Goal: Feedback & Contribution: Contribute content

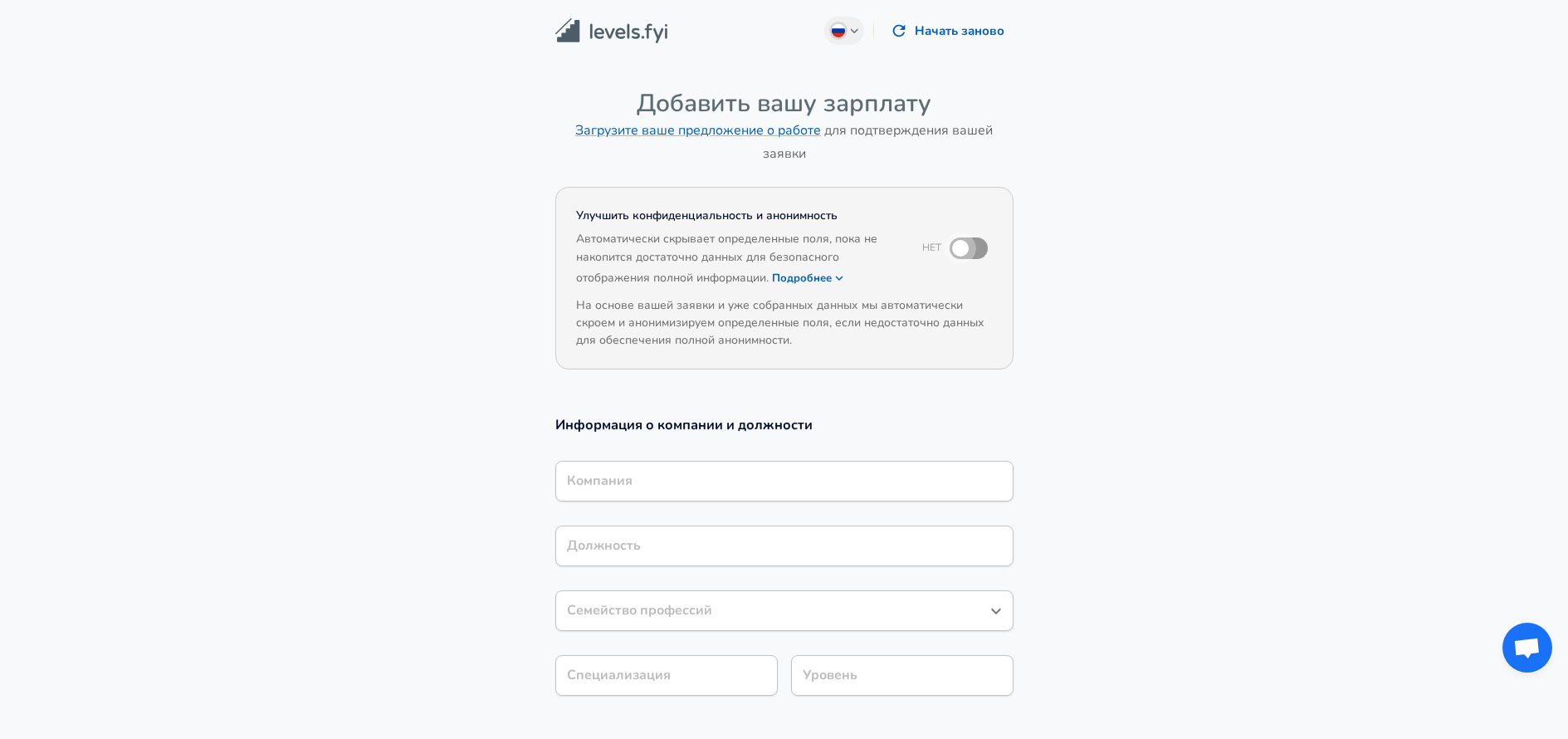
click at [970, 245] on input "checkbox" at bounding box center [960, 247] width 95 height 31
checkbox input "true"
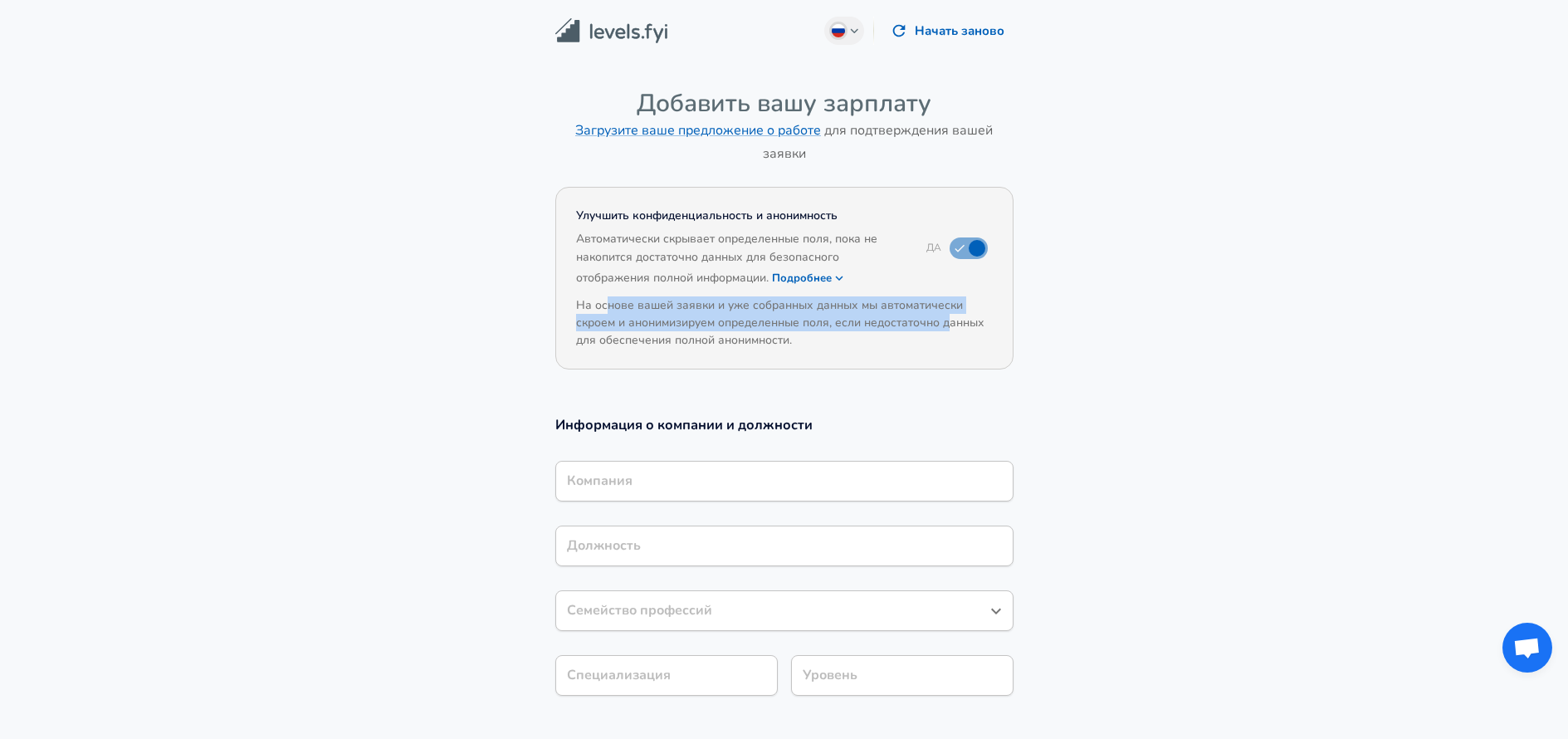
drag, startPoint x: 604, startPoint y: 305, endPoint x: 951, endPoint y: 317, distance: 347.2
click at [951, 317] on h6 "На основе вашей заявки и уже собранных данных мы автоматически скроем и аноними…" at bounding box center [784, 322] width 416 height 52
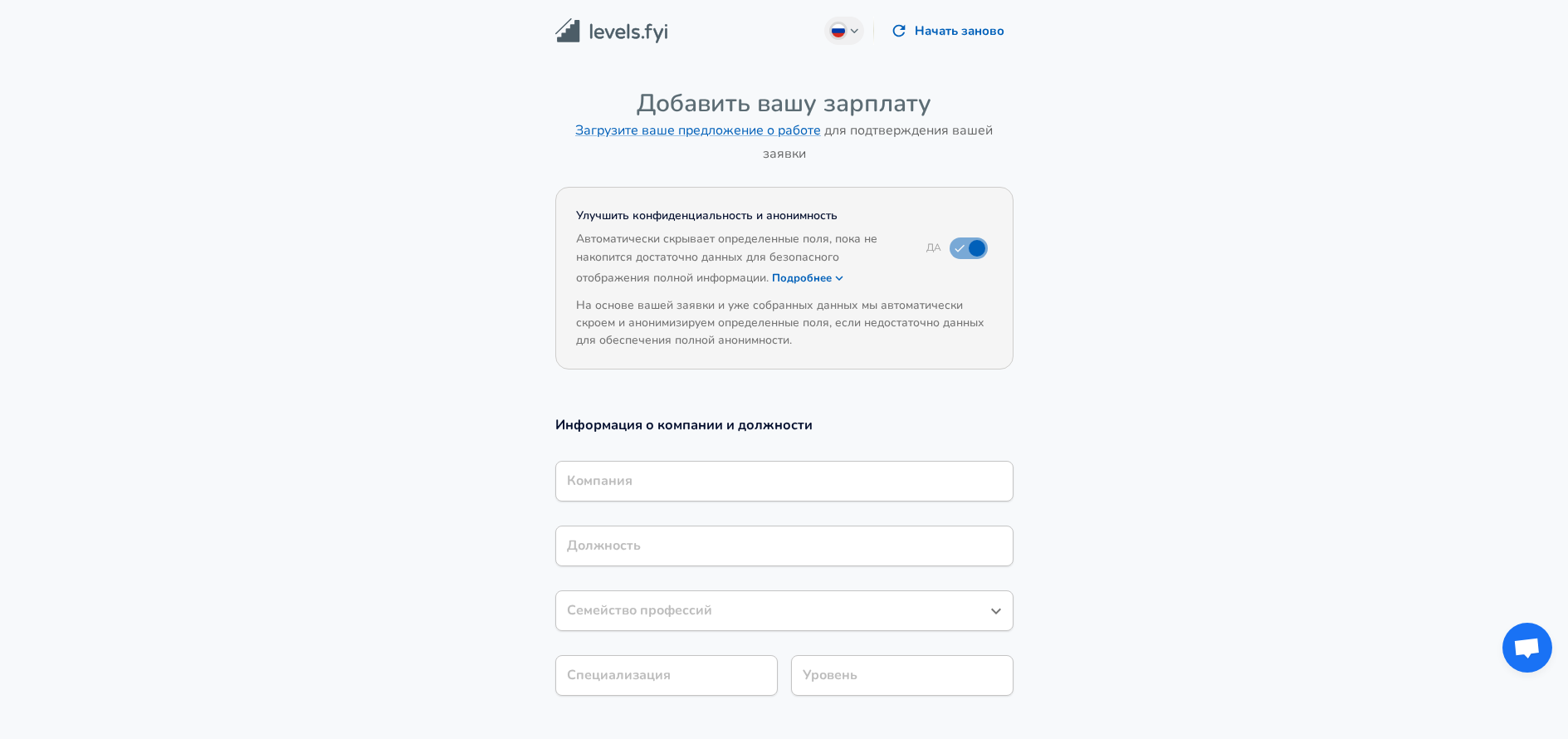
click at [840, 422] on h3 "Информация о компании и должности" at bounding box center [784, 424] width 458 height 19
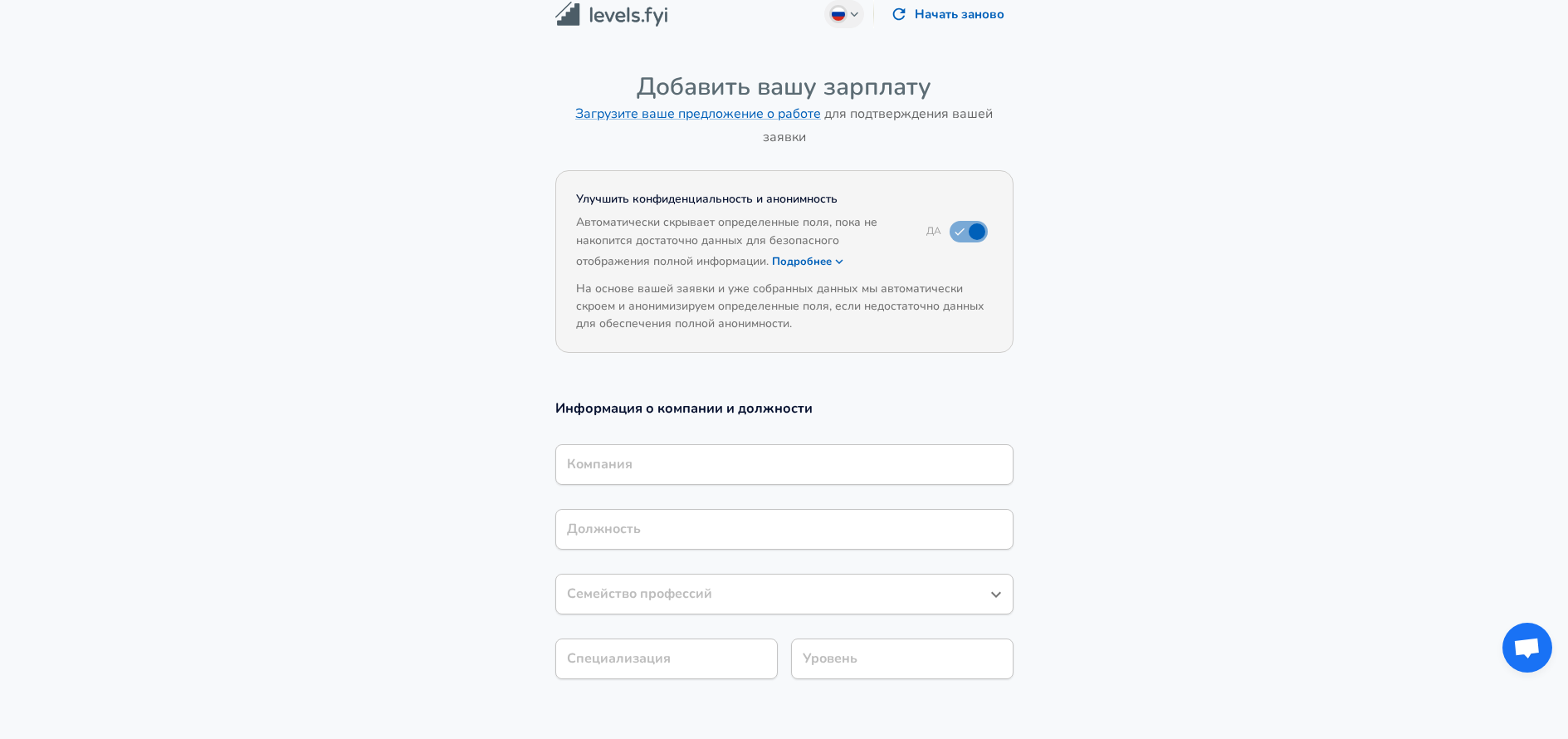
click at [715, 485] on div "Компания" at bounding box center [784, 464] width 458 height 40
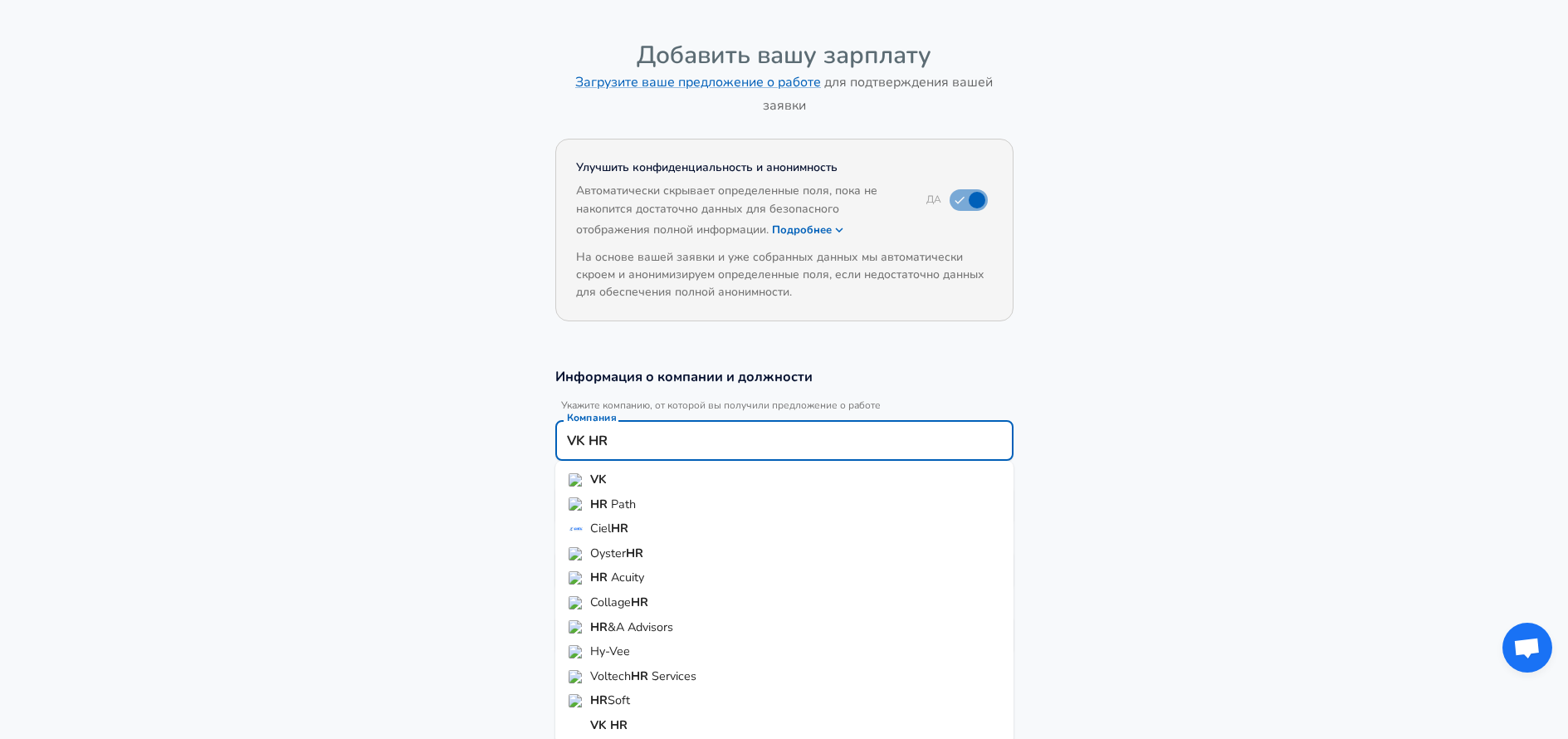
scroll to position [47, 0]
click at [587, 476] on li "VK" at bounding box center [784, 482] width 458 height 25
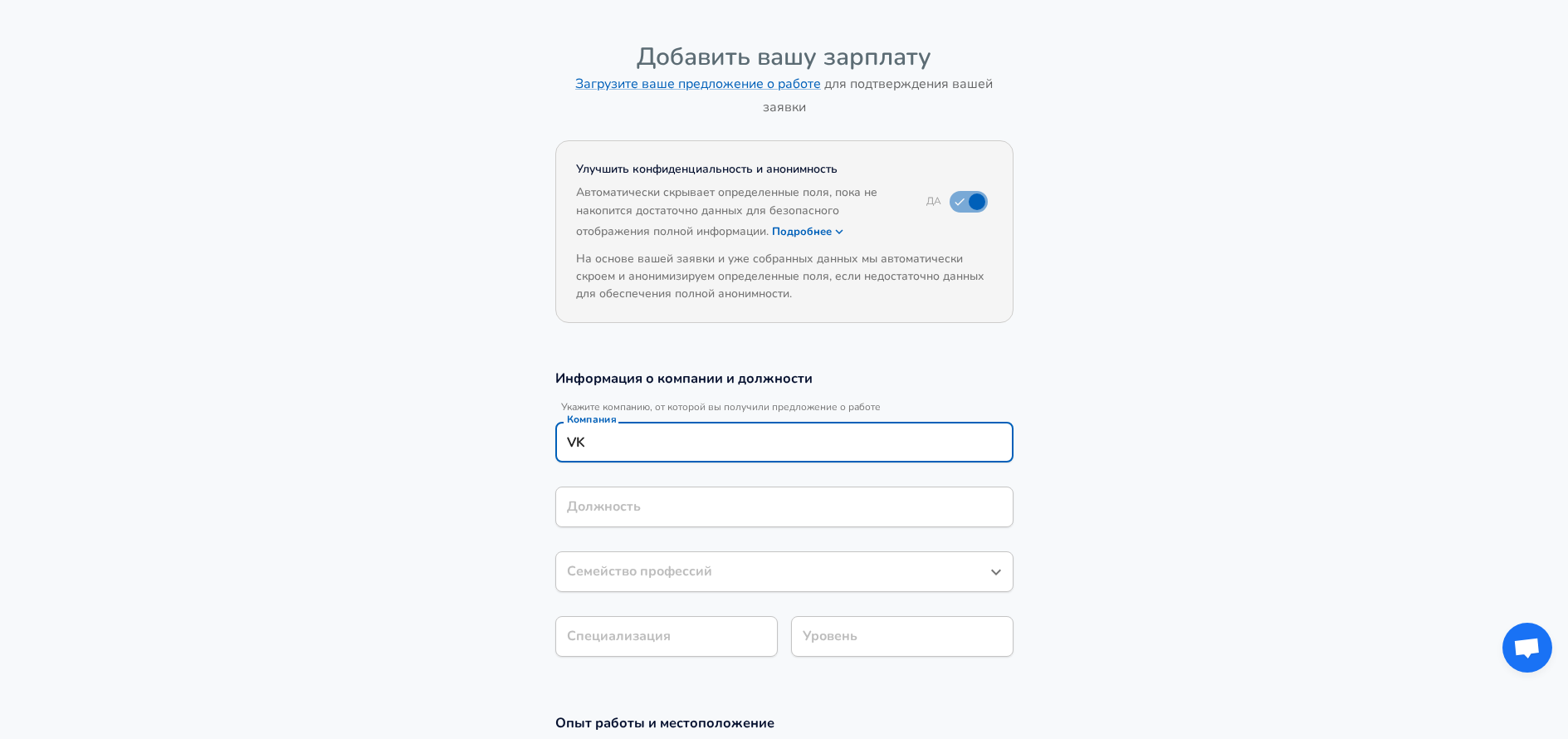
type input "VK"
click at [595, 505] on div "Должность Должность" at bounding box center [784, 509] width 458 height 45
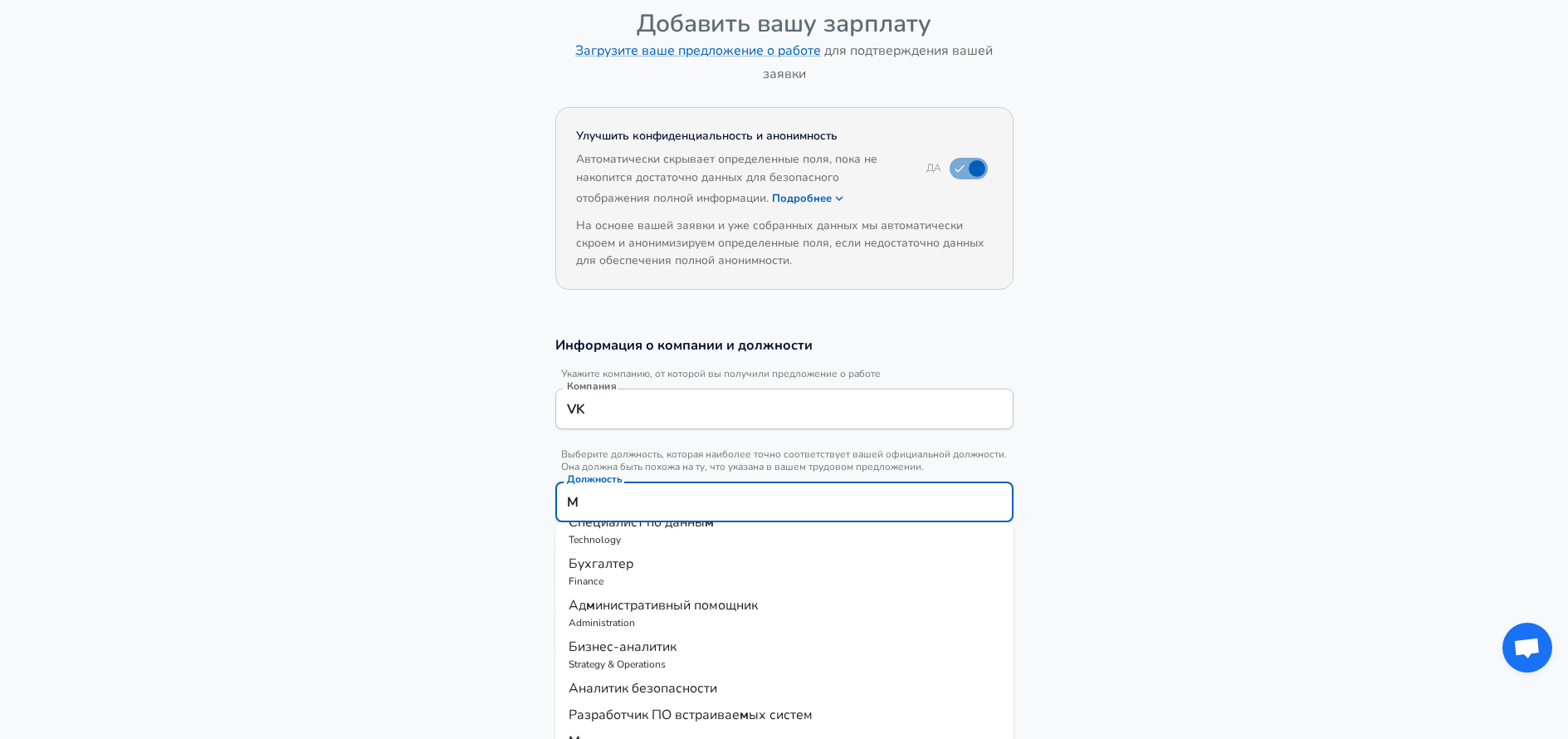
scroll to position [0, 0]
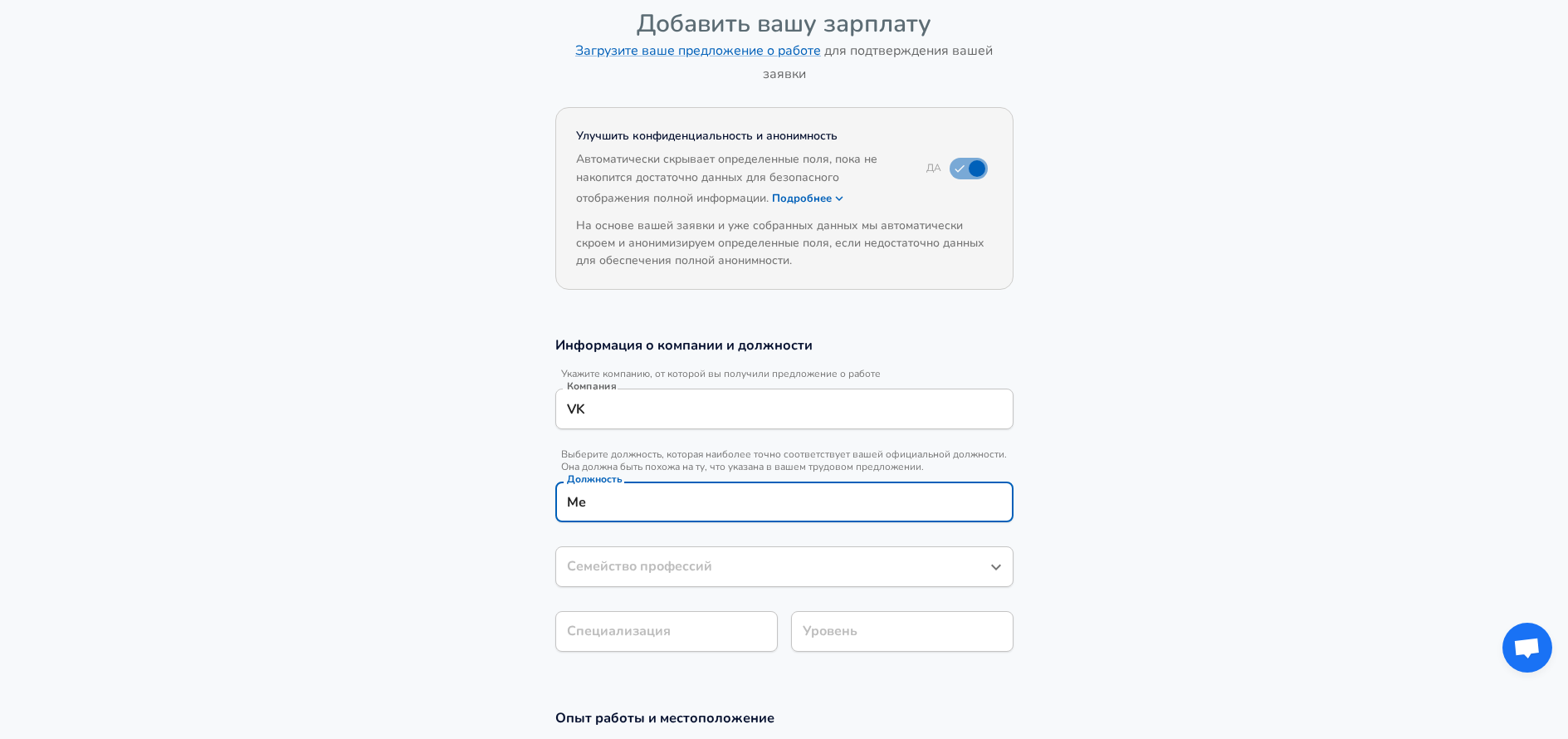
type input "М"
type input "П"
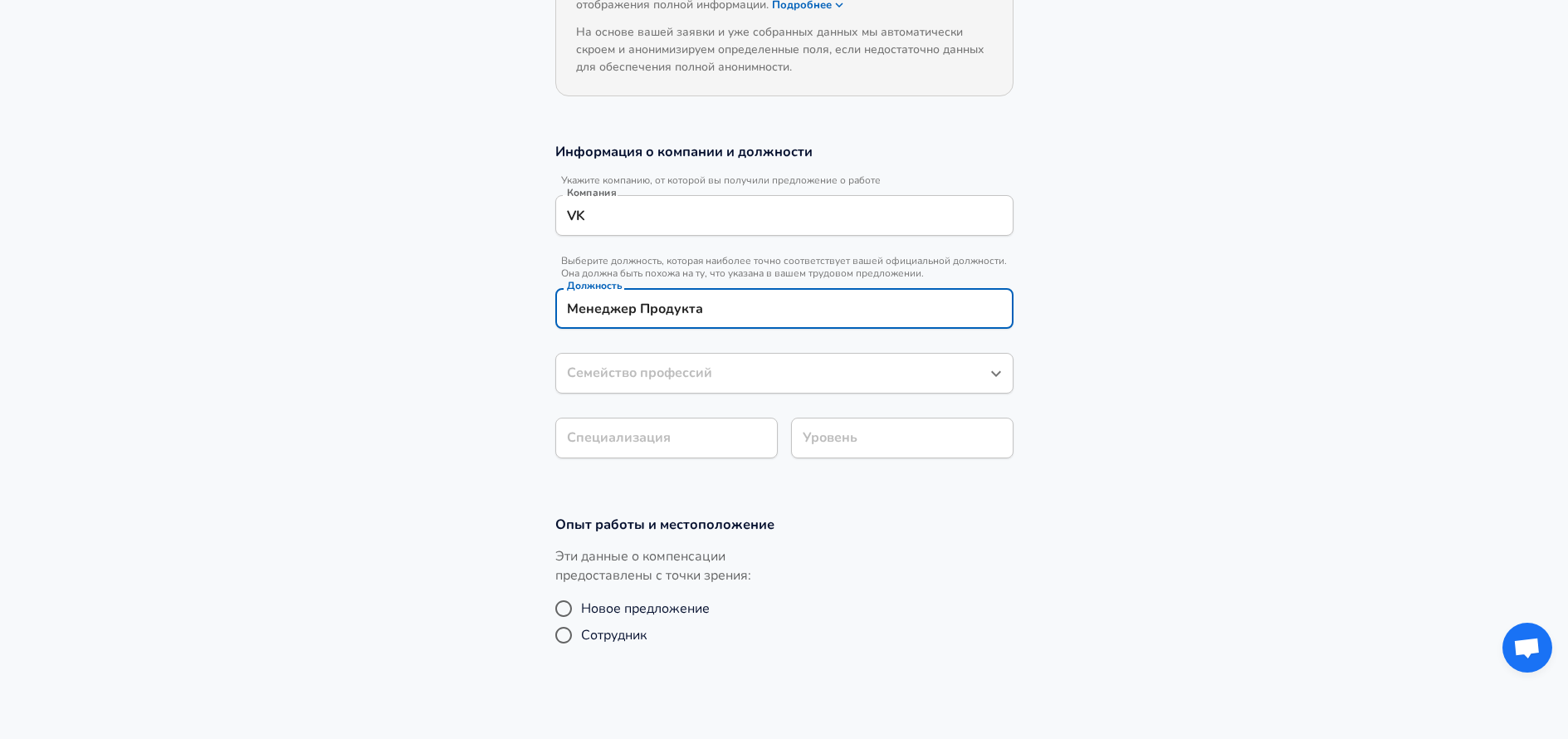
type input "Менеджер Продукта"
click at [645, 374] on input "Семейство профессий" at bounding box center [771, 373] width 418 height 26
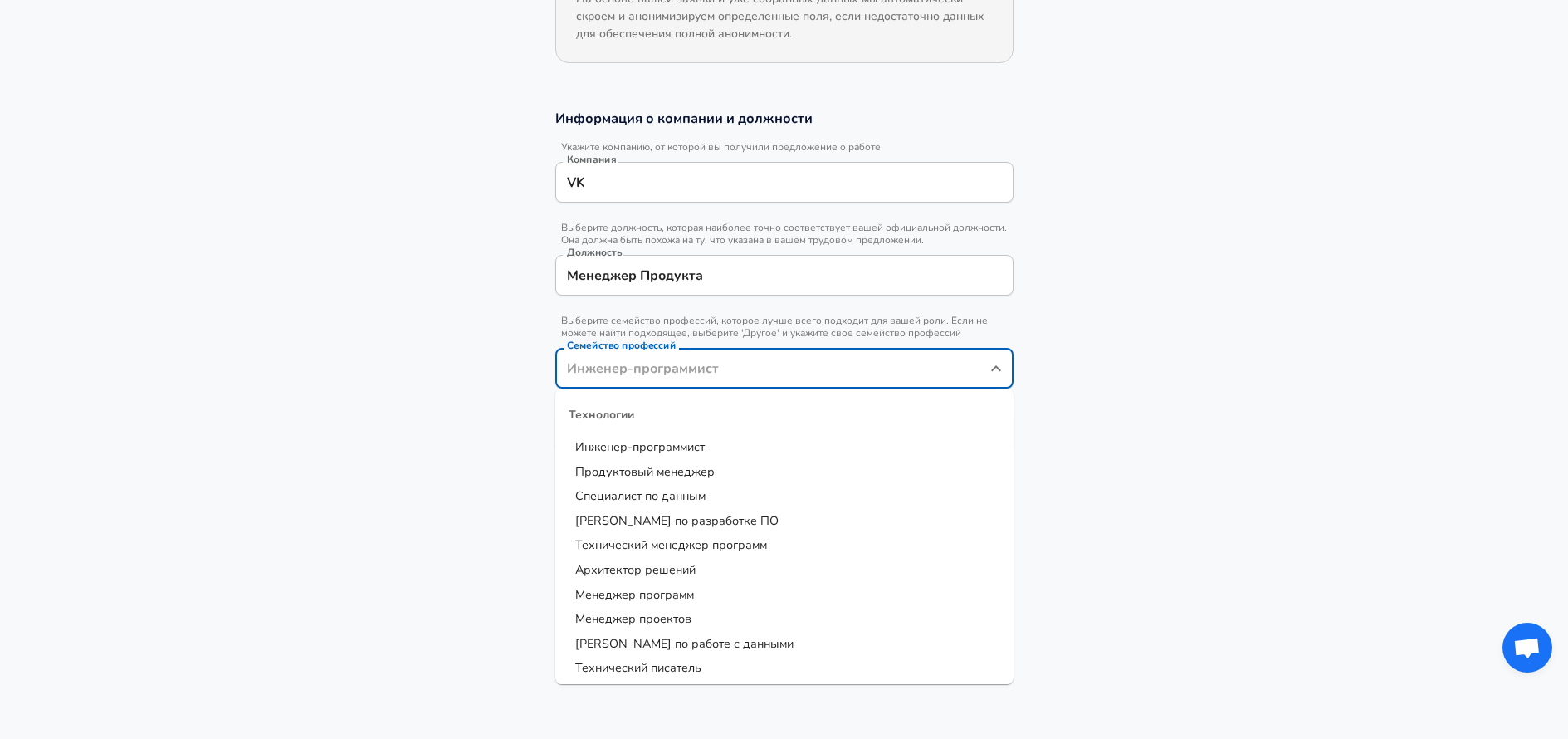
click at [647, 474] on span "Продуктовый менеджер" at bounding box center [645, 471] width 140 height 17
type input "Продуктовый менеджер"
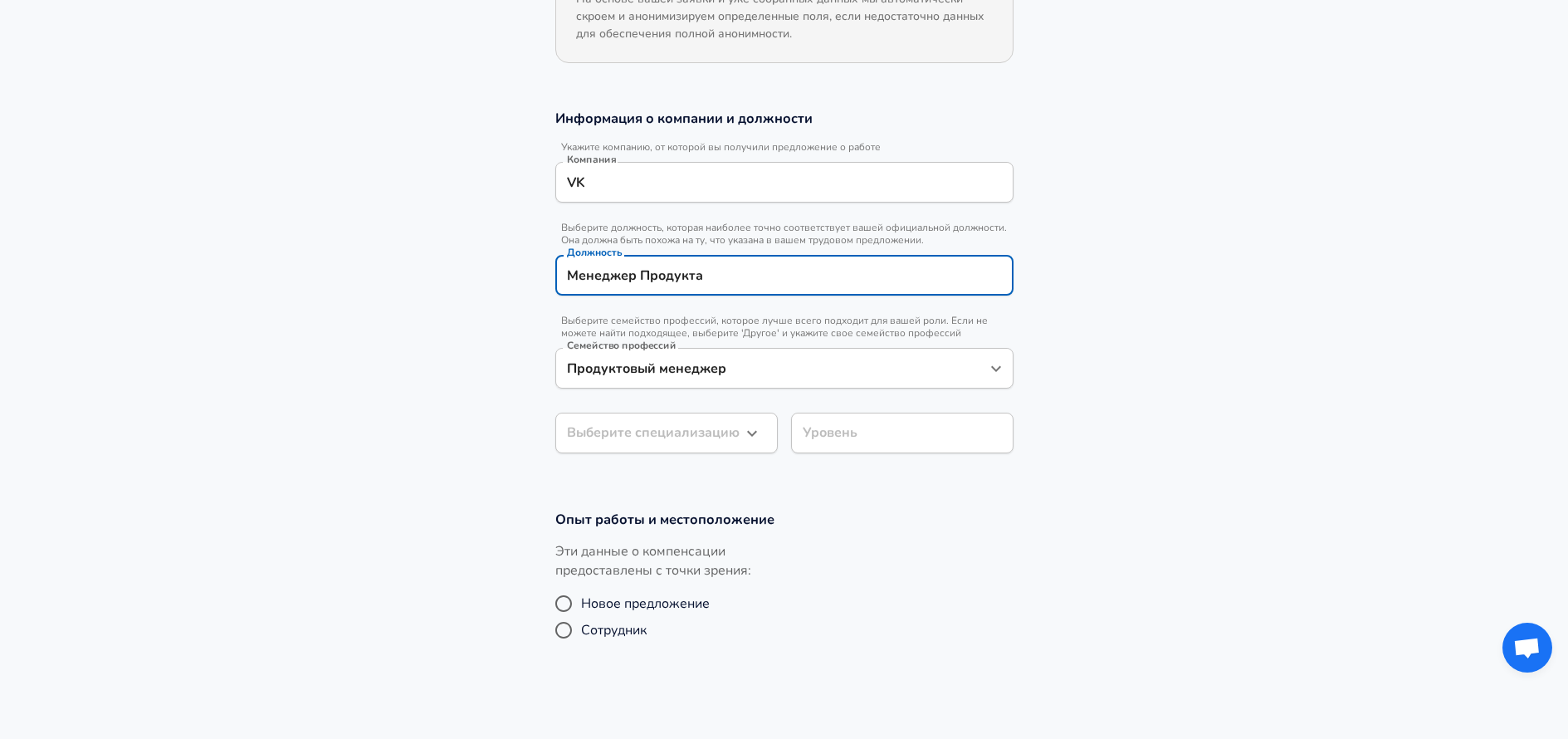
drag, startPoint x: 706, startPoint y: 271, endPoint x: 525, endPoint y: 271, distance: 181.0
click at [525, 271] on section "Информация о компании и должности Укажите компанию, от которой вы получили пред…" at bounding box center [784, 290] width 1568 height 401
type input "Продуктовый менеджер"
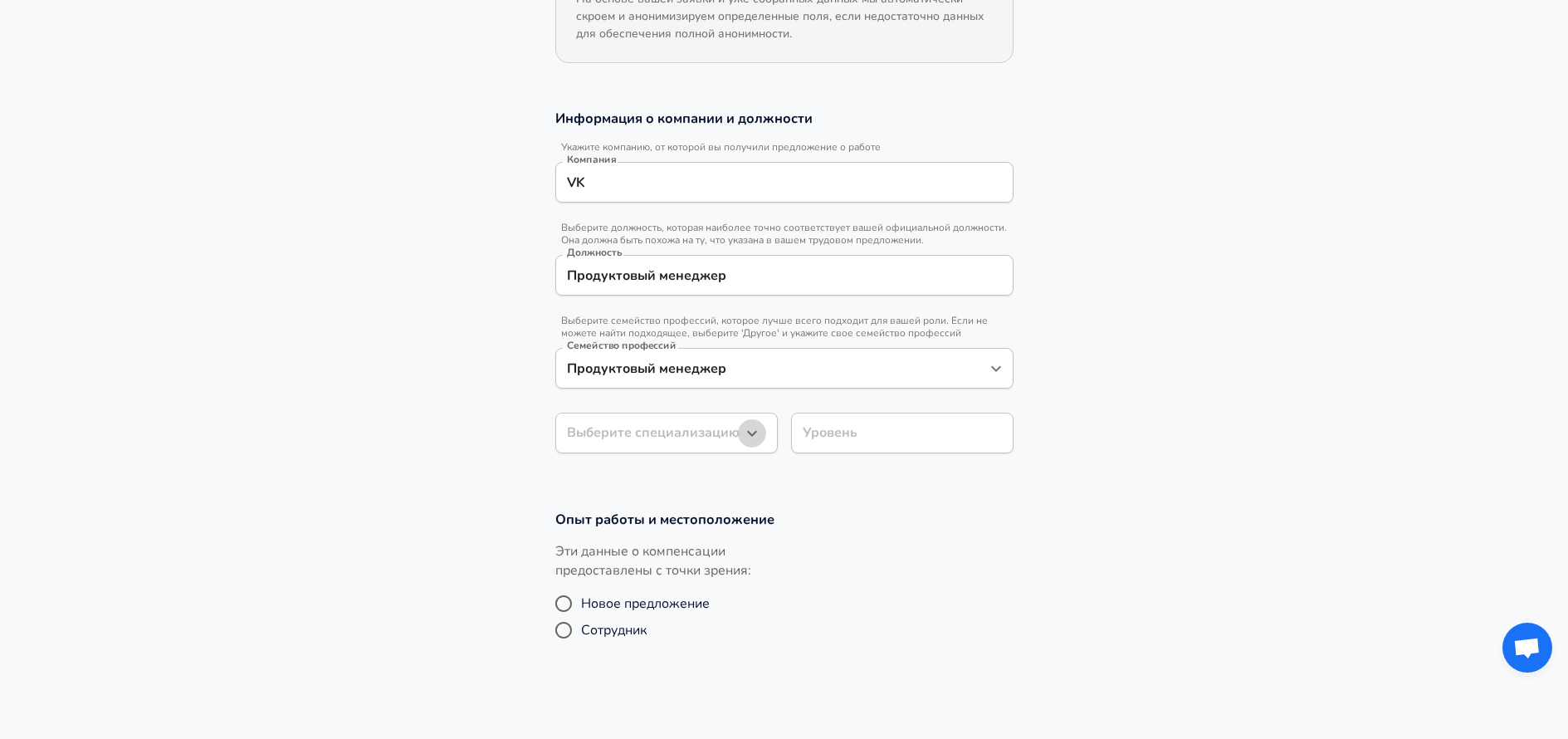
click at [764, 431] on button "button" at bounding box center [752, 434] width 29 height 29
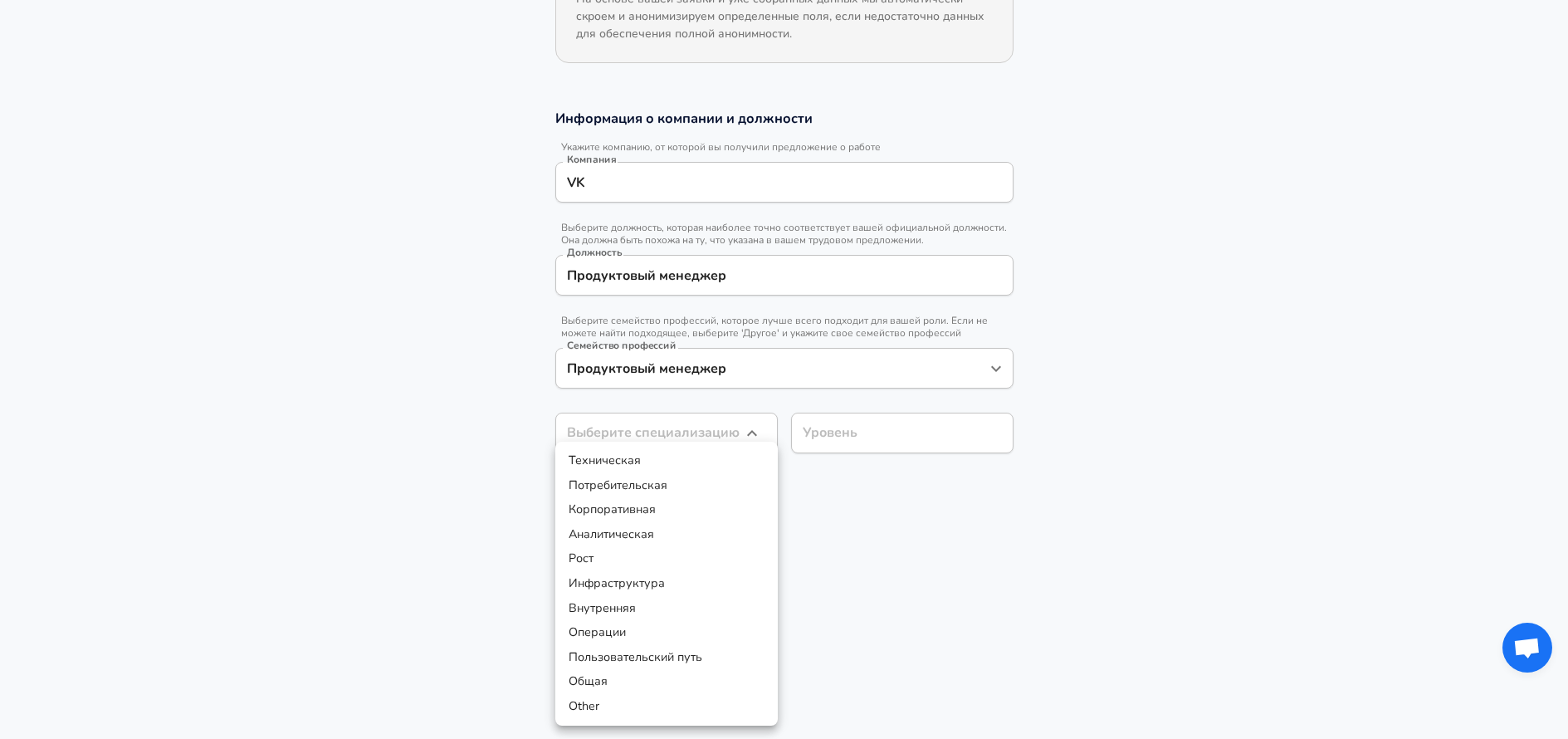
click at [616, 702] on li "Other" at bounding box center [666, 707] width 222 height 25
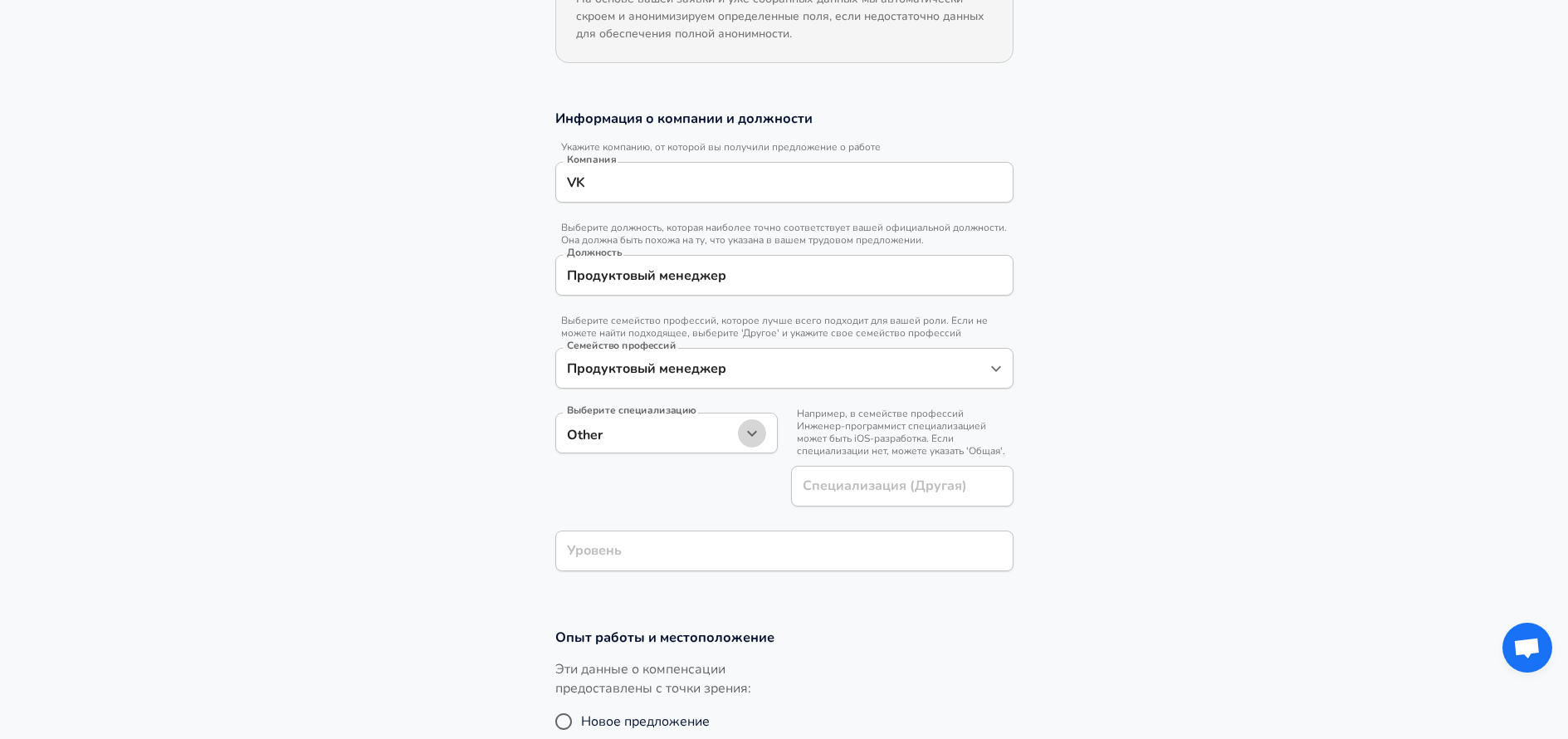
click at [748, 438] on icon "button" at bounding box center [751, 434] width 20 height 20
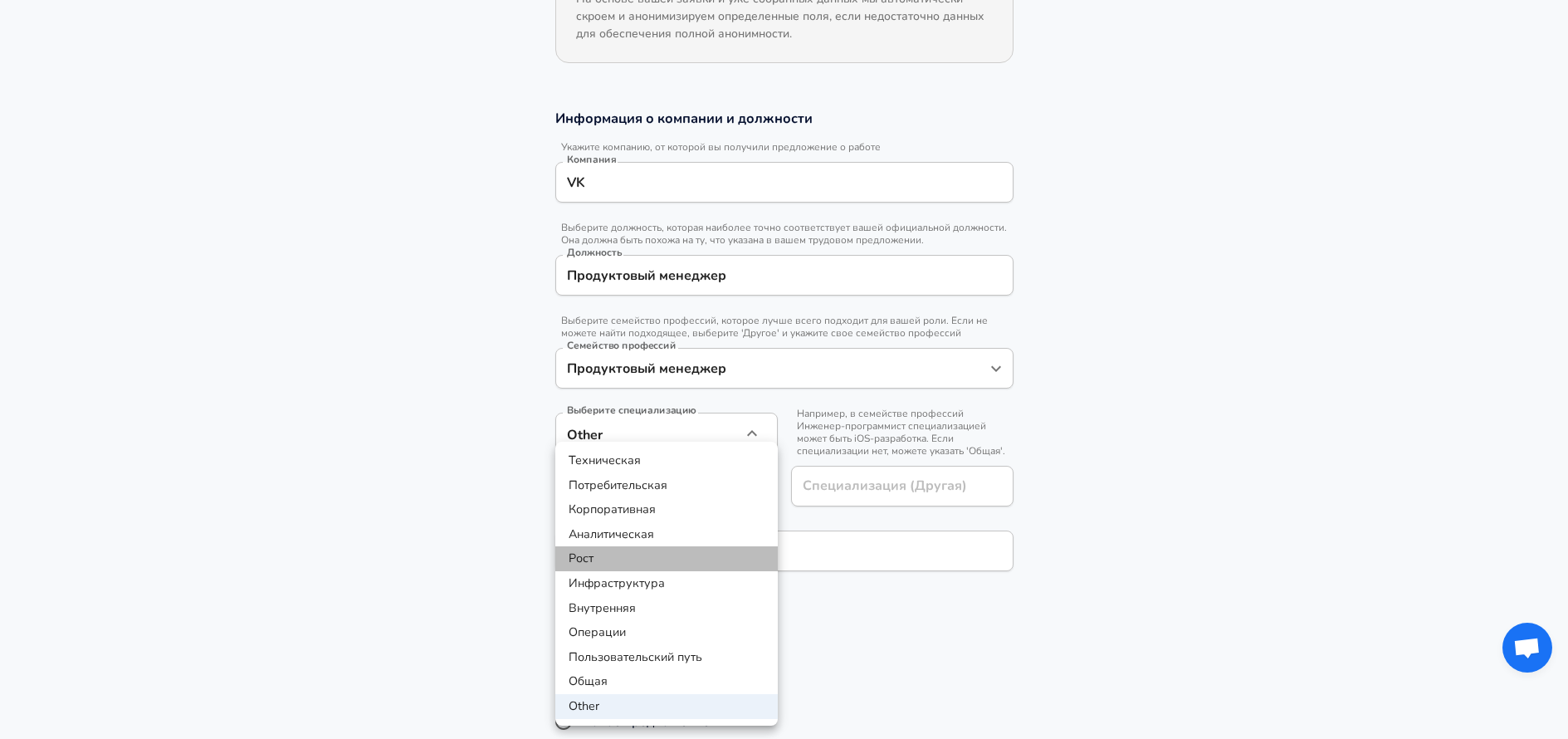
click at [659, 552] on li "Рост" at bounding box center [666, 559] width 222 height 25
type input "Growth"
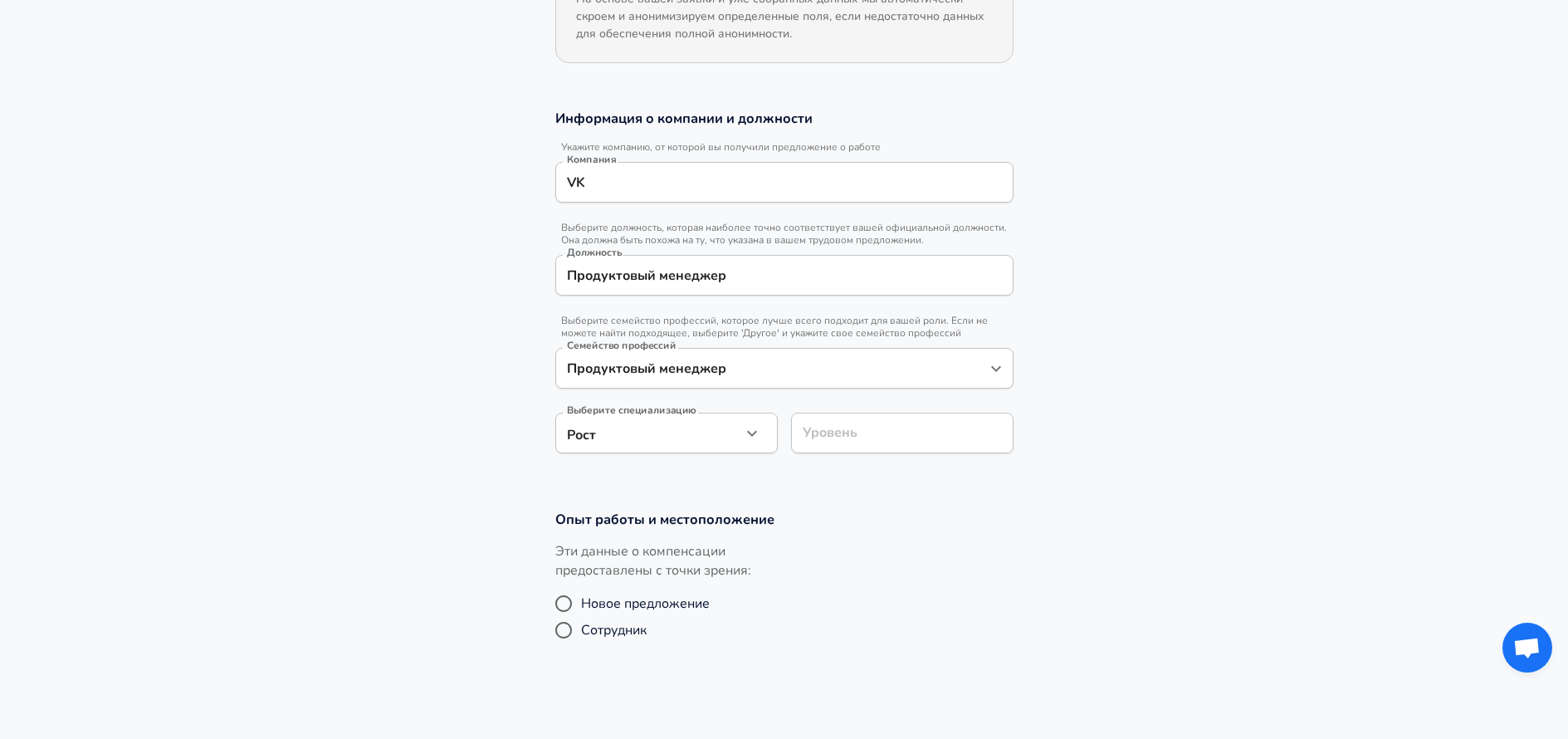
click at [839, 430] on div "Уровень Уровень" at bounding box center [902, 435] width 222 height 45
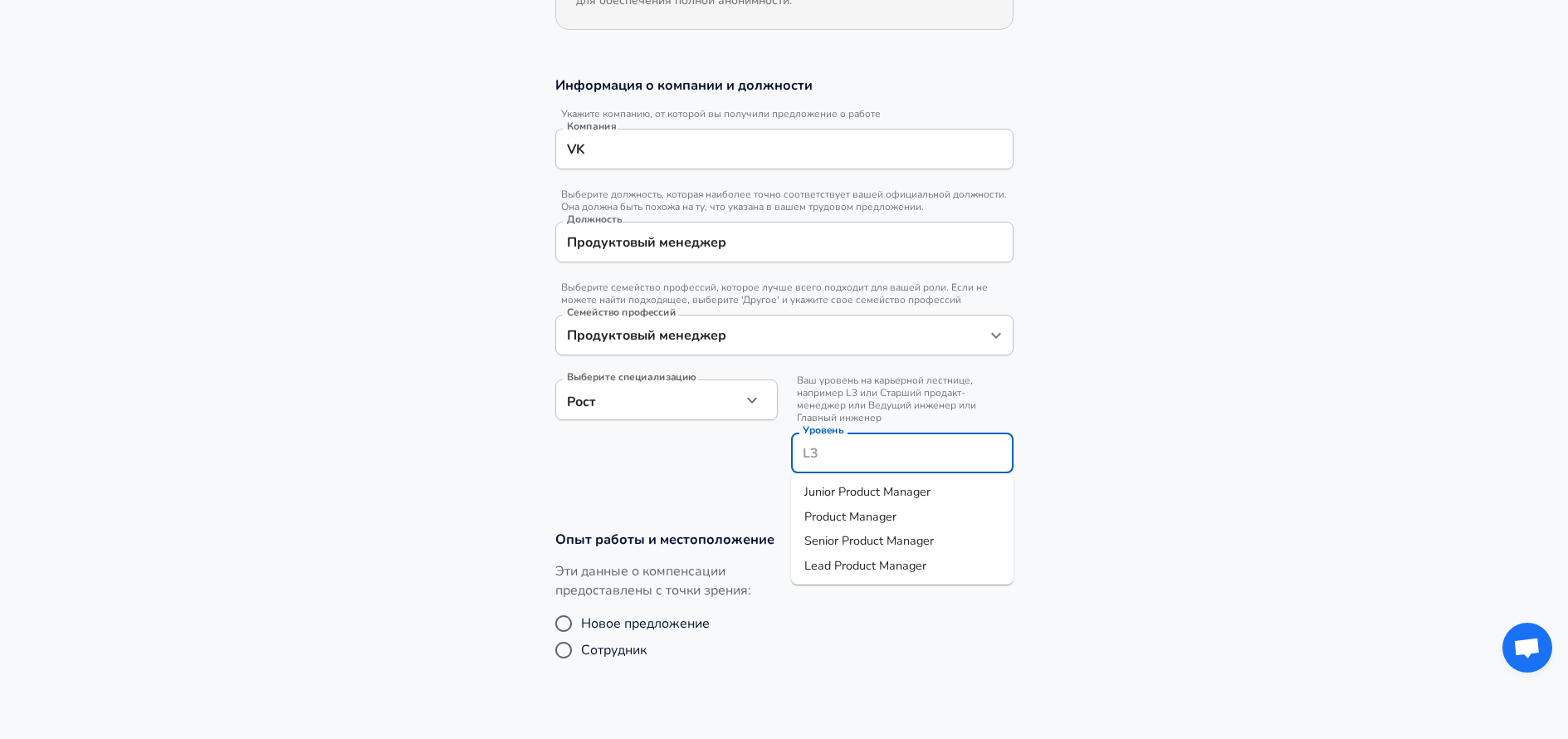
click at [861, 524] on span "Product Manager" at bounding box center [850, 516] width 92 height 17
type input "Product Manager"
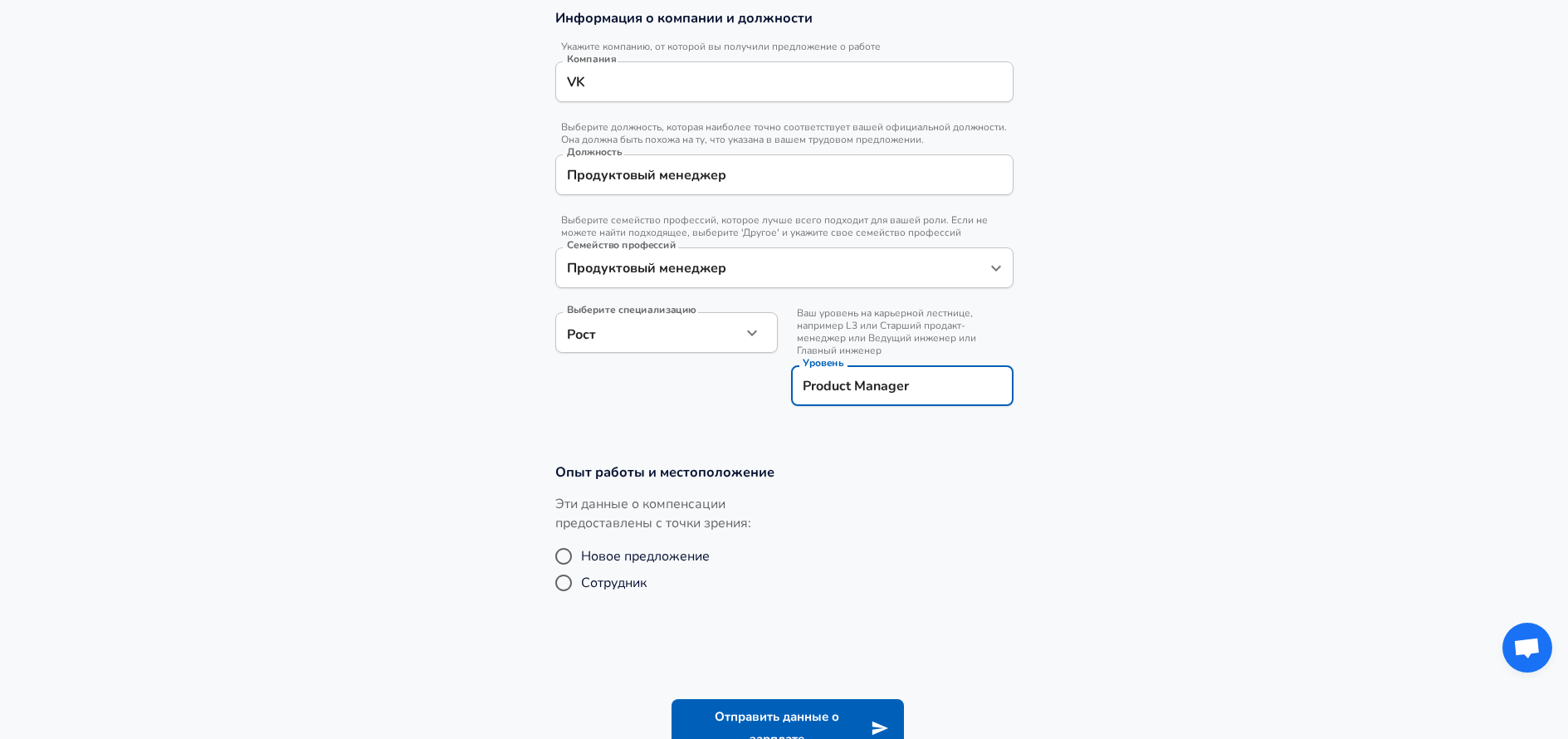
scroll to position [423, 0]
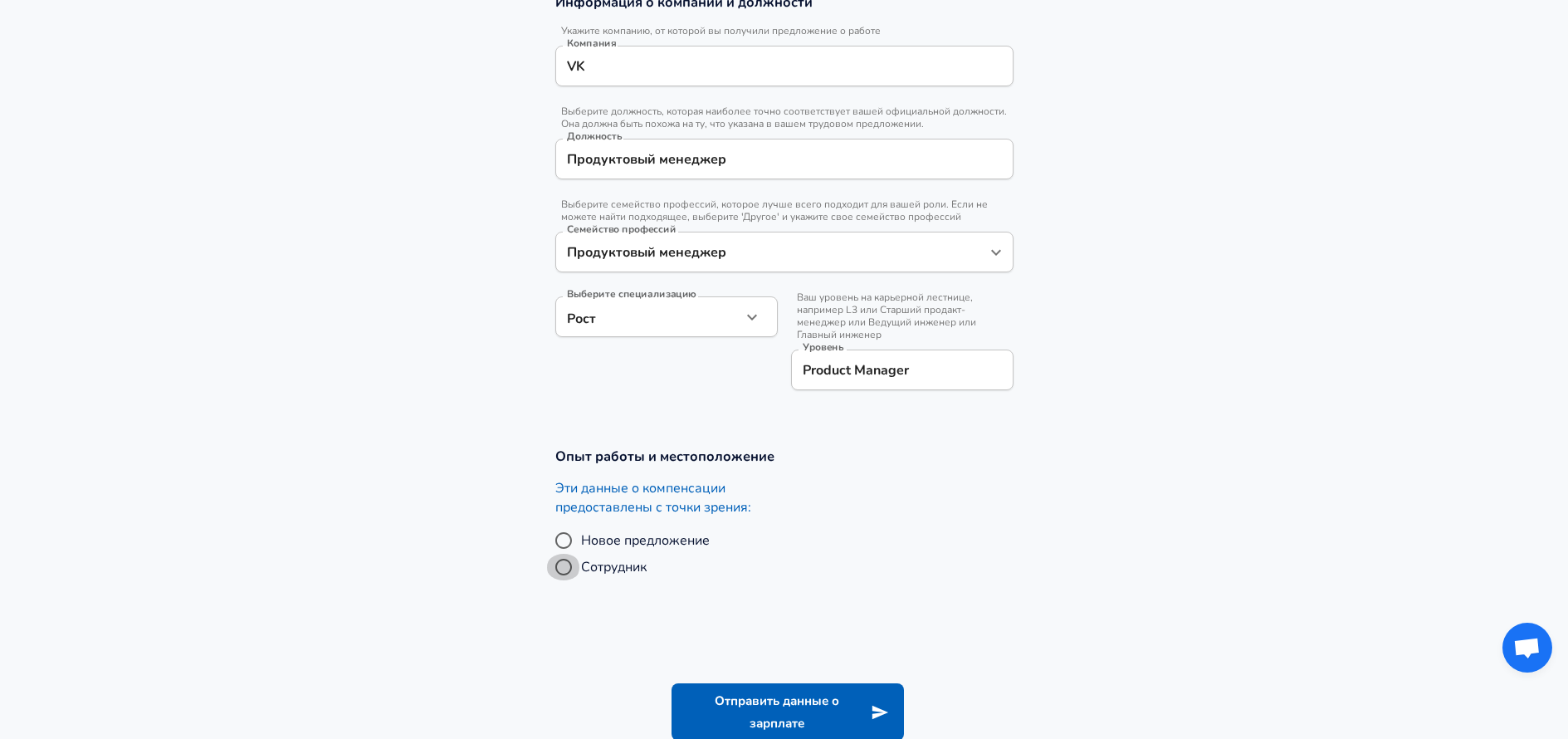
click at [561, 568] on input "Сотрудник" at bounding box center [563, 567] width 35 height 27
radio input "true"
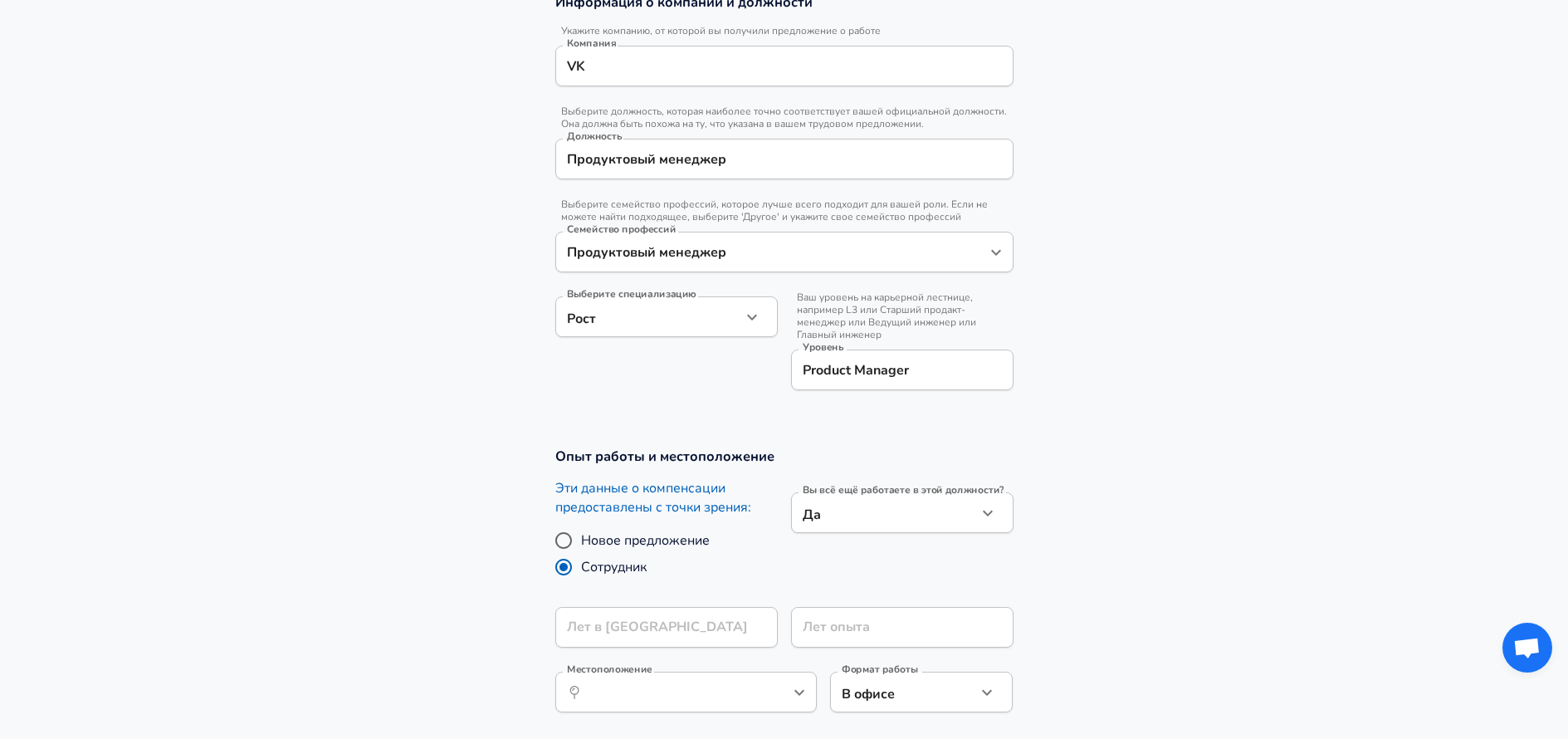
click at [989, 508] on icon "button" at bounding box center [988, 513] width 20 height 20
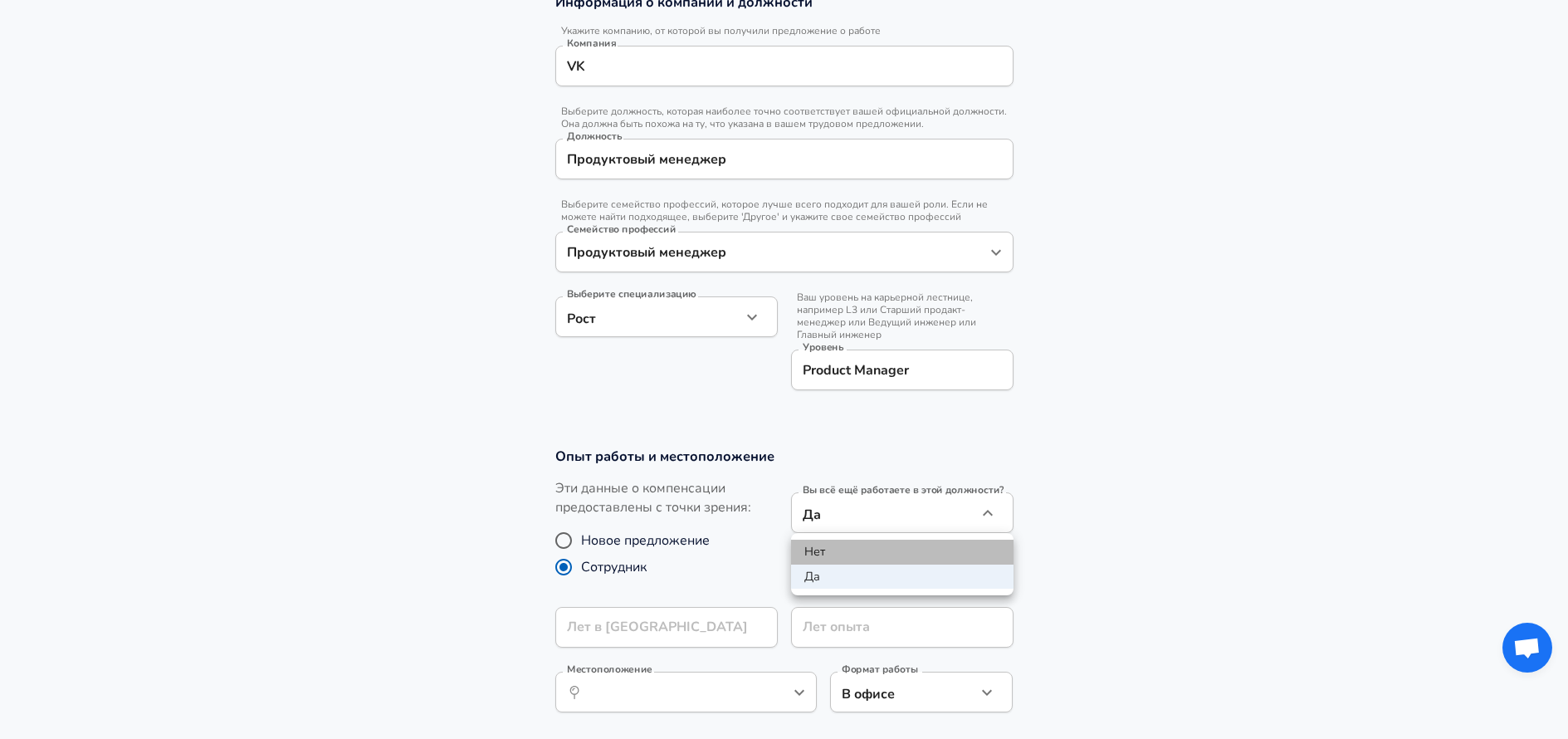
click at [844, 542] on li "Нет" at bounding box center [902, 552] width 222 height 25
type input "no"
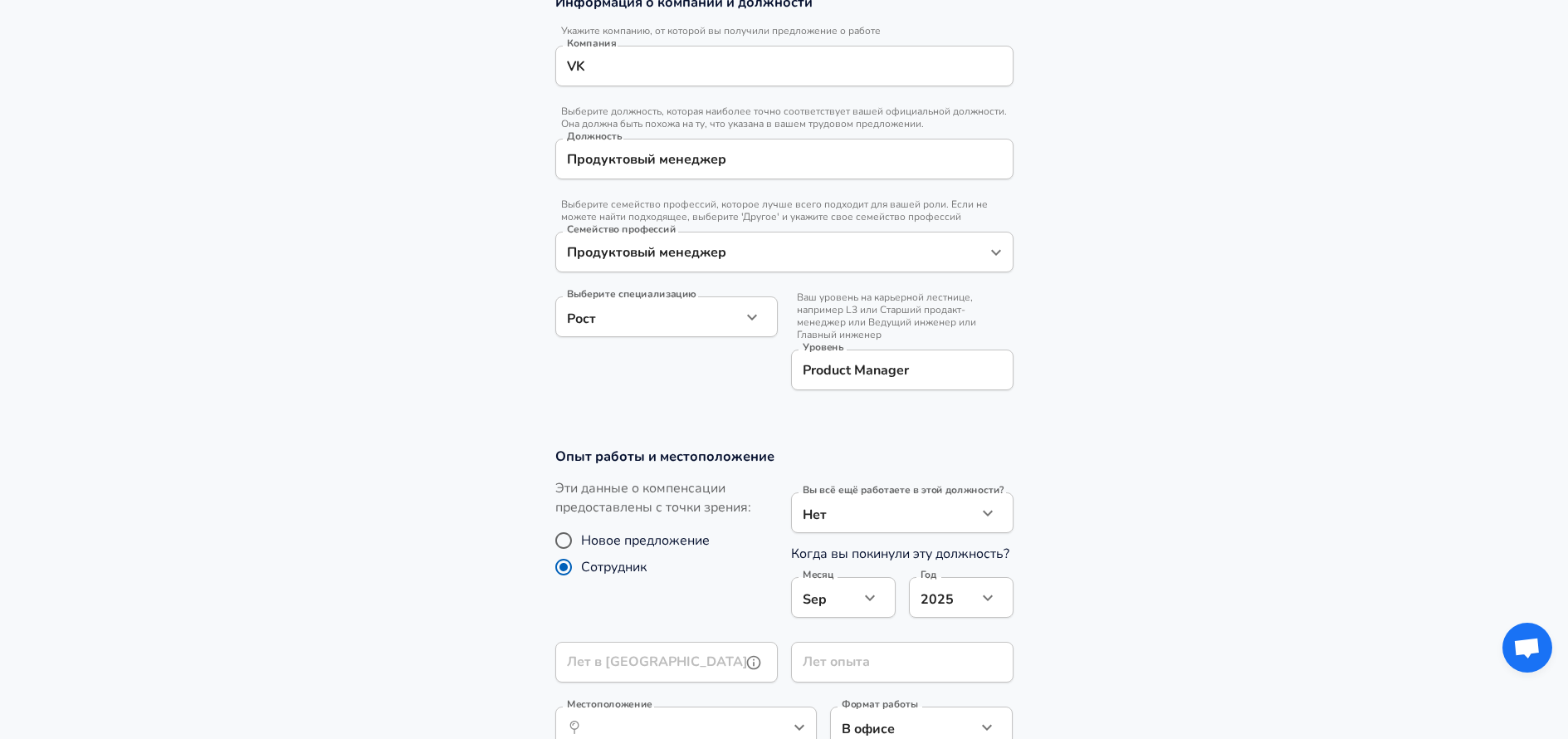
click at [655, 669] on input "Лет в [GEOGRAPHIC_DATA]" at bounding box center [648, 661] width 186 height 40
click at [482, 655] on section "Опыт работы и местоположение Эти данные о компенсации предоставлены с точки зре…" at bounding box center [784, 606] width 1568 height 357
click at [707, 666] on input "Лет в VK as of [DATE]" at bounding box center [648, 661] width 186 height 40
type input "0"
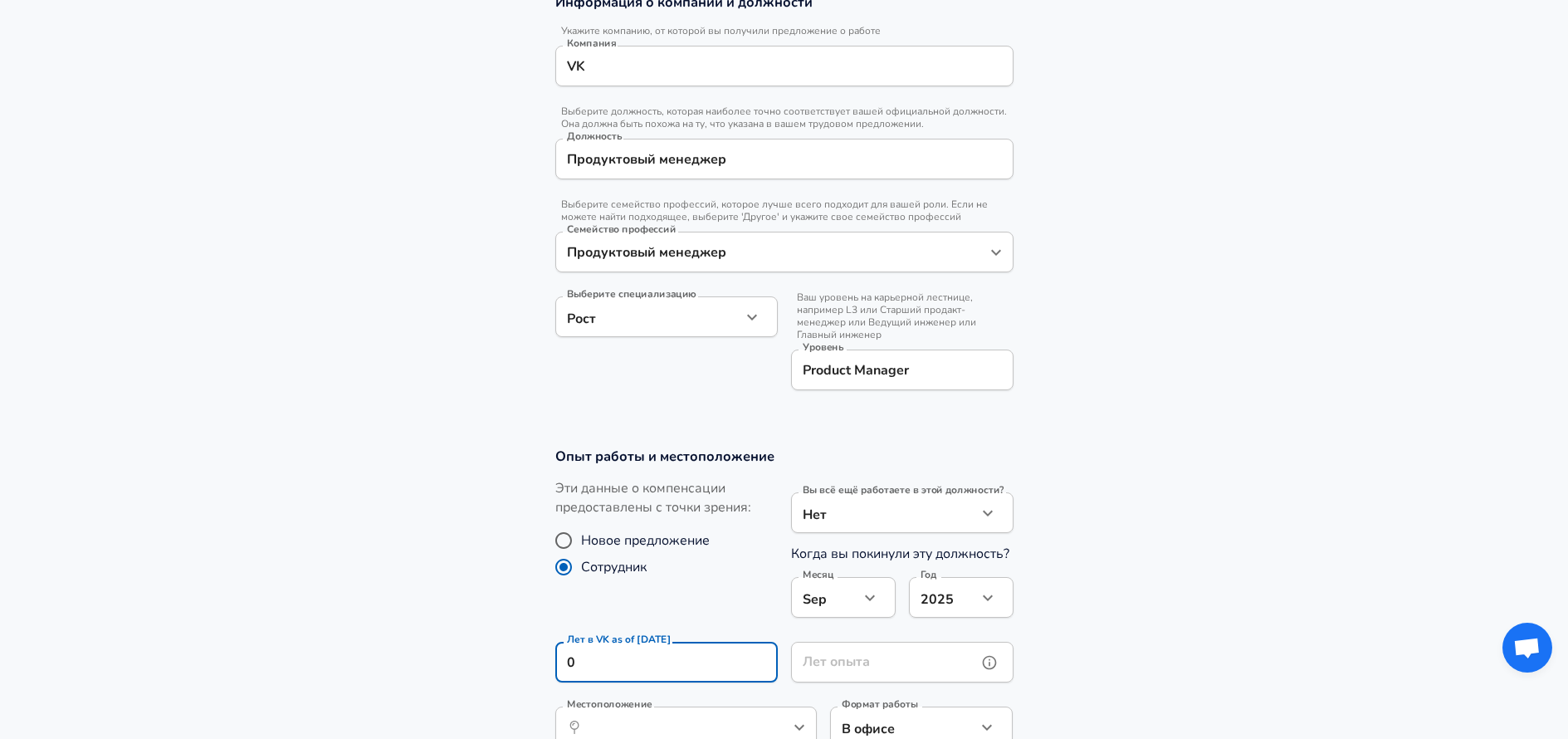
click at [828, 666] on input "Лет опыта" at bounding box center [884, 661] width 186 height 40
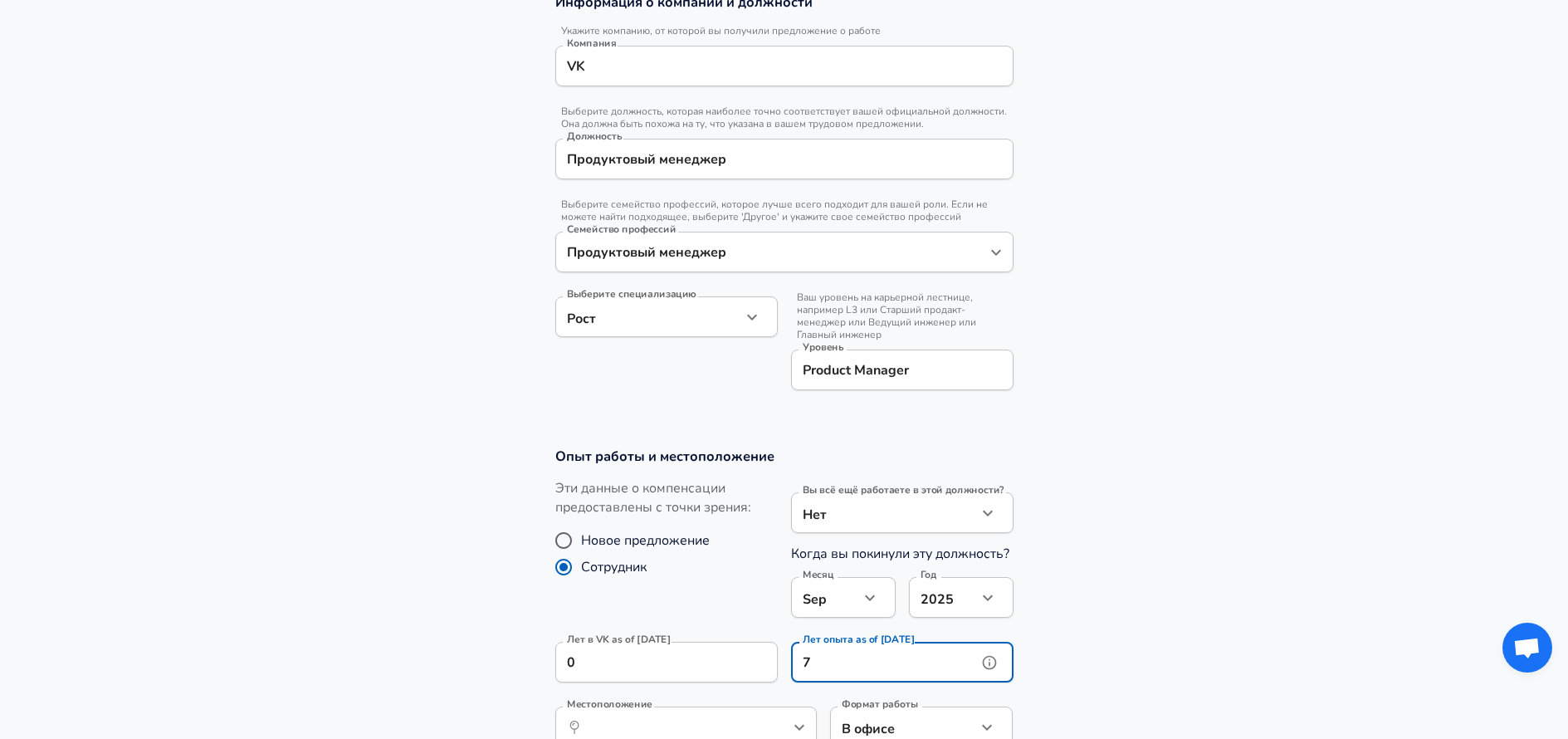
type input "7"
click at [1171, 607] on section "Опыт работы и местоположение Эти данные о компенсации предоставлены с точки зре…" at bounding box center [784, 606] width 1568 height 357
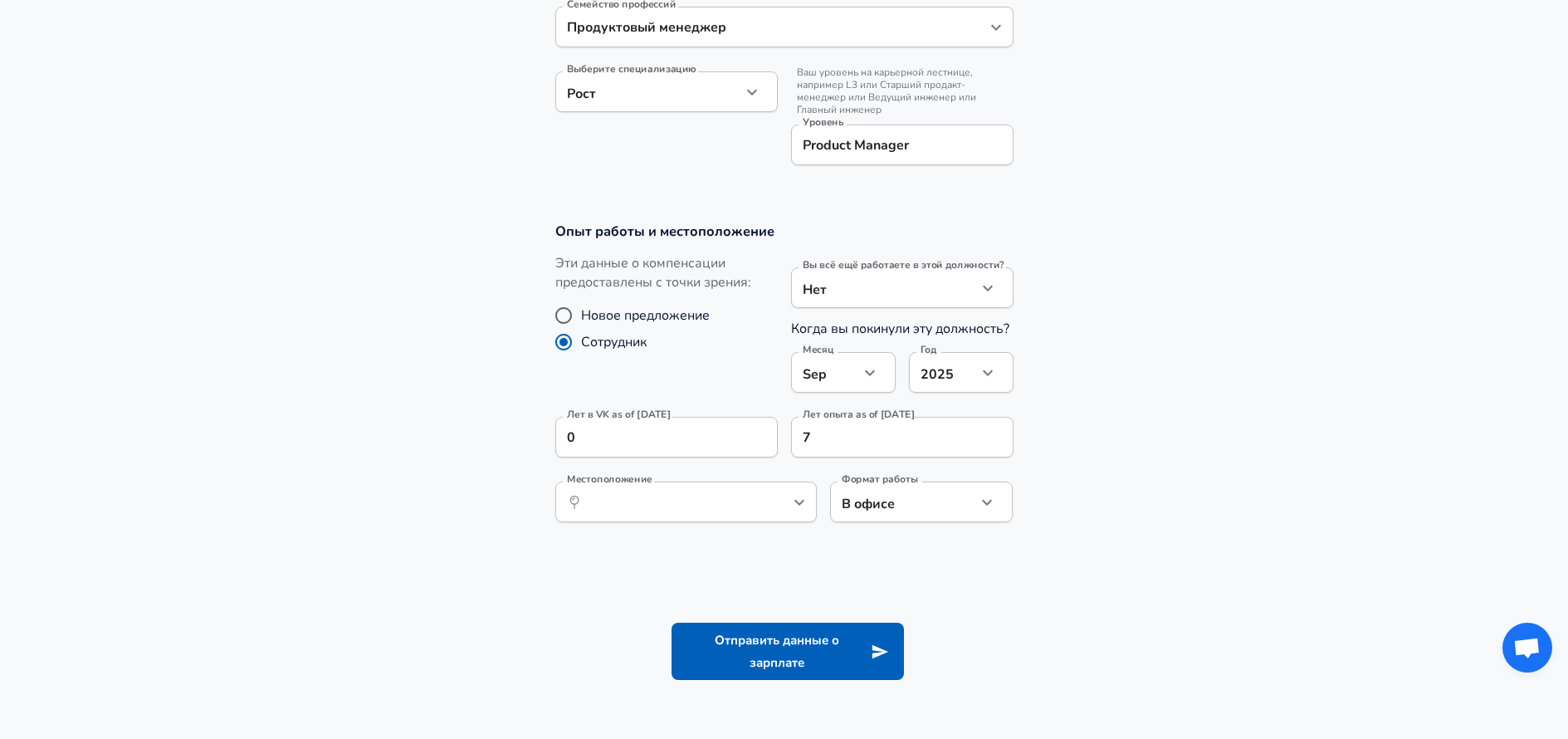
scroll to position [651, 0]
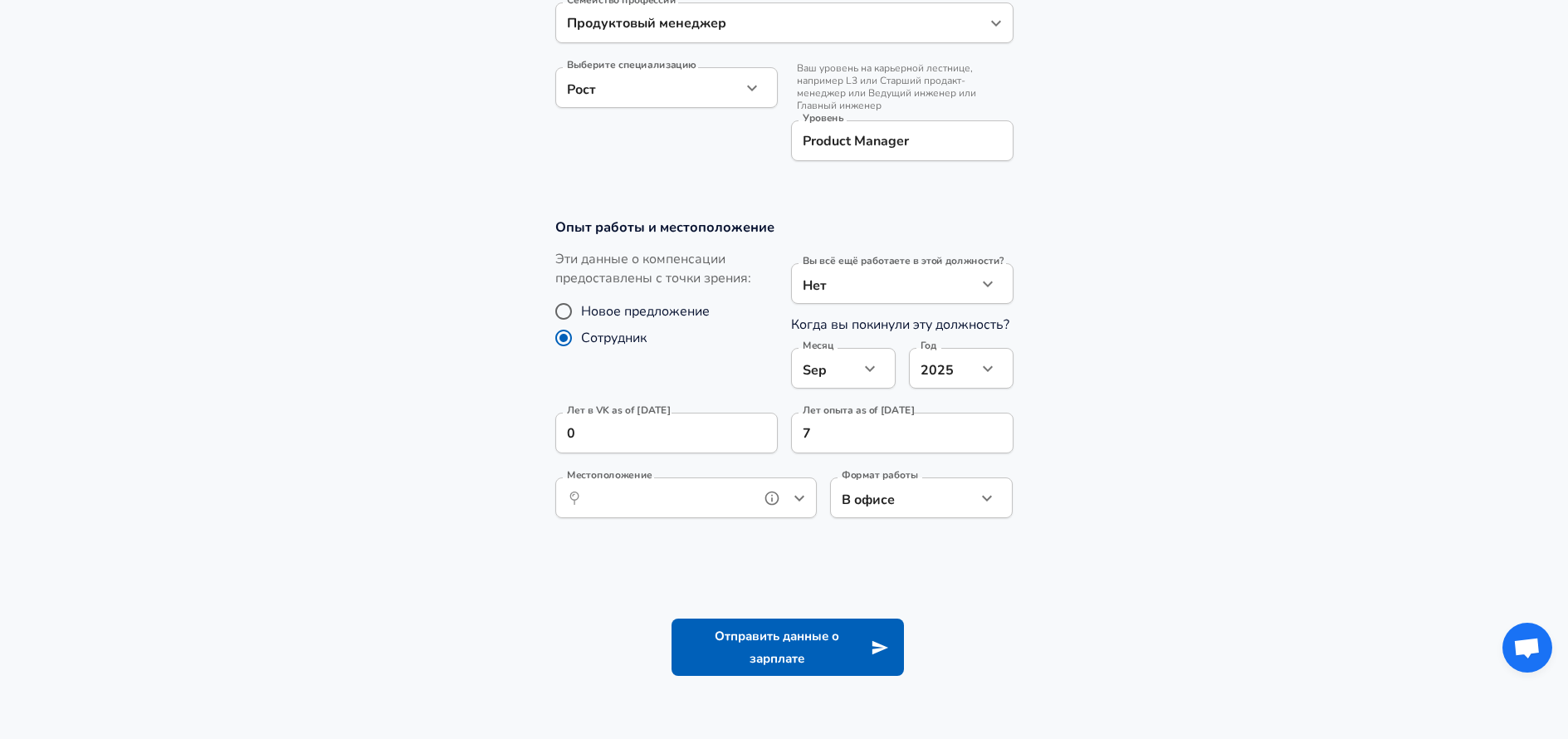
click at [737, 507] on input "Местоположение" at bounding box center [668, 497] width 170 height 26
drag, startPoint x: 663, startPoint y: 502, endPoint x: 554, endPoint y: 501, distance: 109.0
click at [555, 501] on div "​ [GEOGRAPHIC_DATA] Местоположение" at bounding box center [686, 497] width 261 height 40
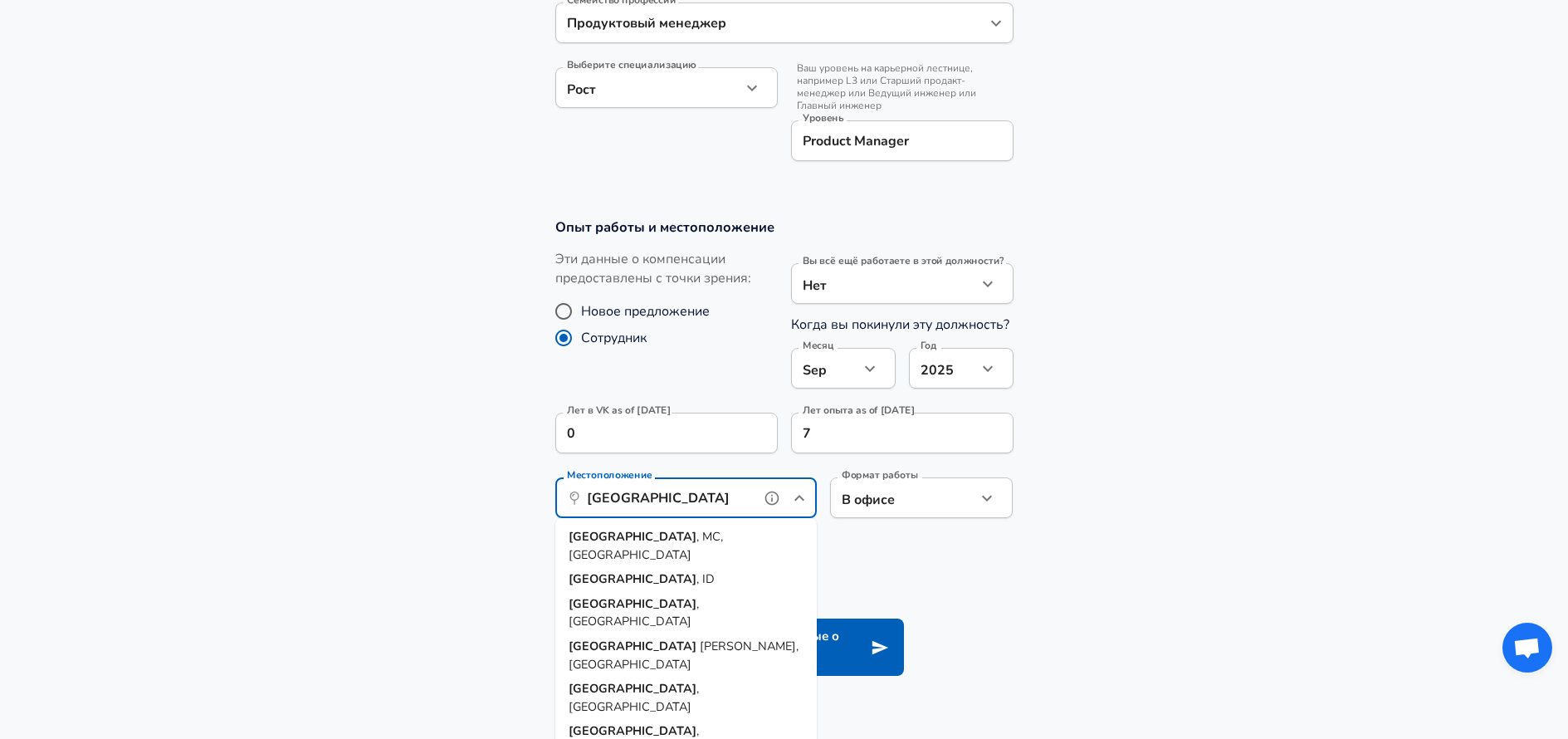
click at [597, 537] on strong "[GEOGRAPHIC_DATA]" at bounding box center [632, 536] width 128 height 17
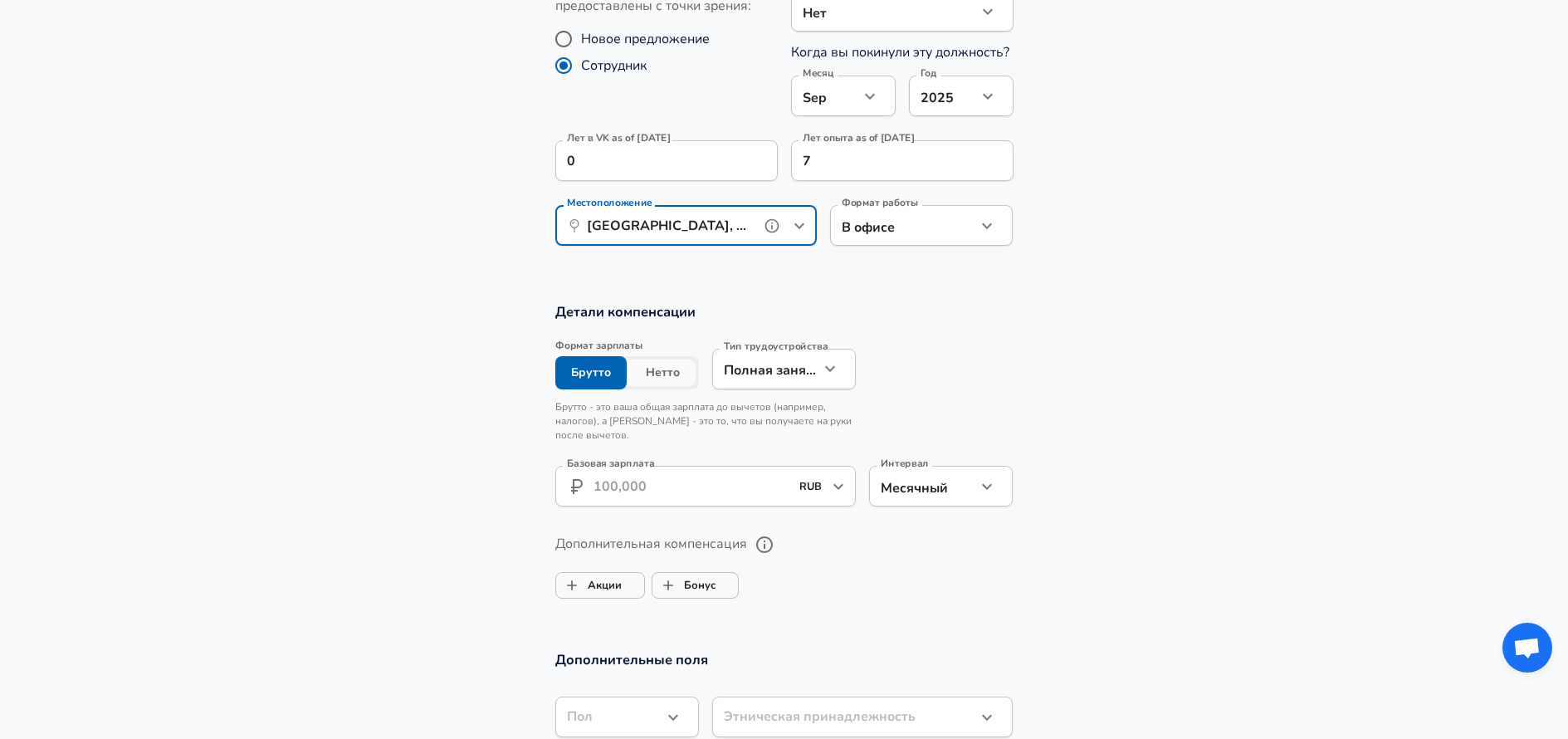
scroll to position [931, 0]
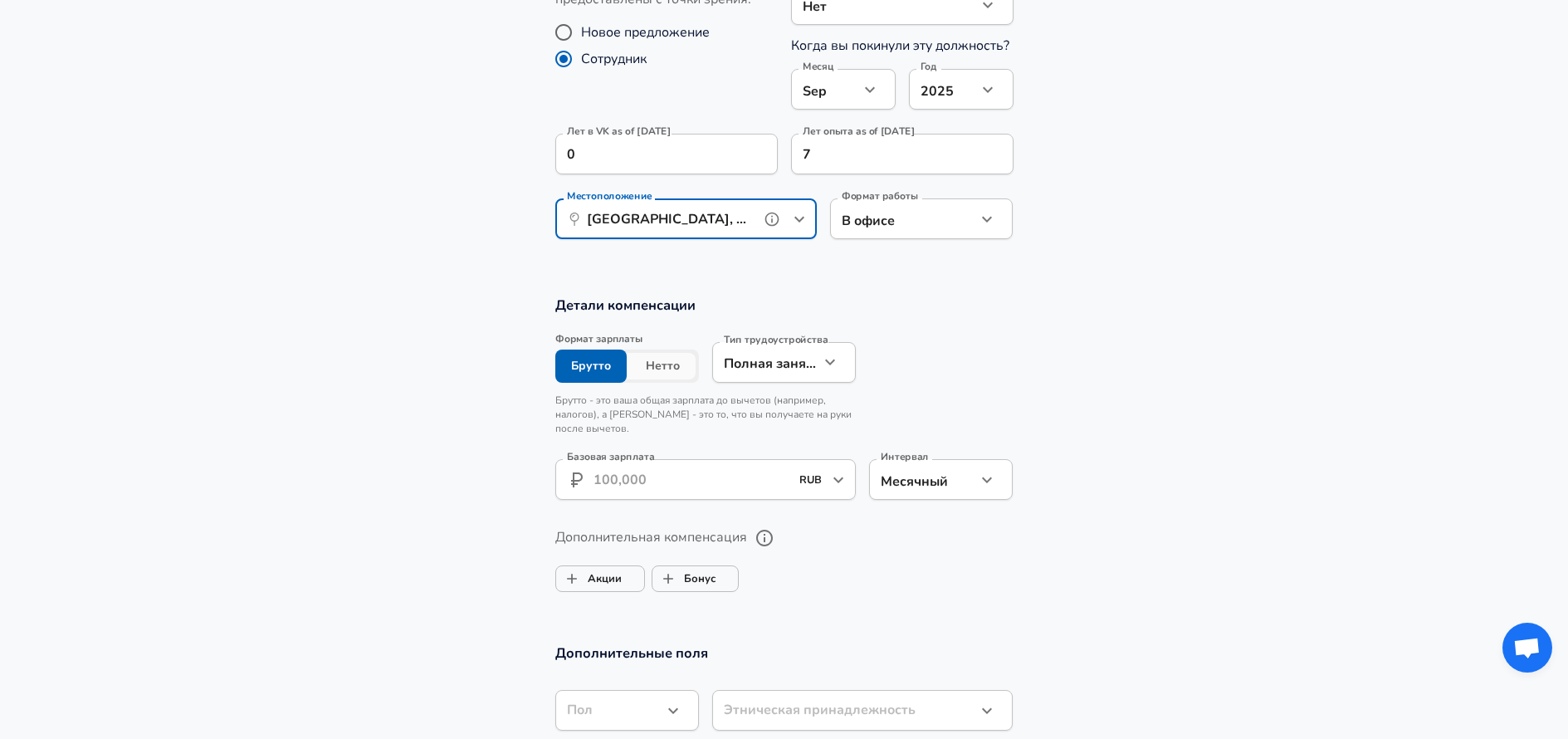
type input "[GEOGRAPHIC_DATA], MC, [GEOGRAPHIC_DATA]"
click at [639, 470] on input "Базовая зарплата" at bounding box center [692, 478] width 197 height 40
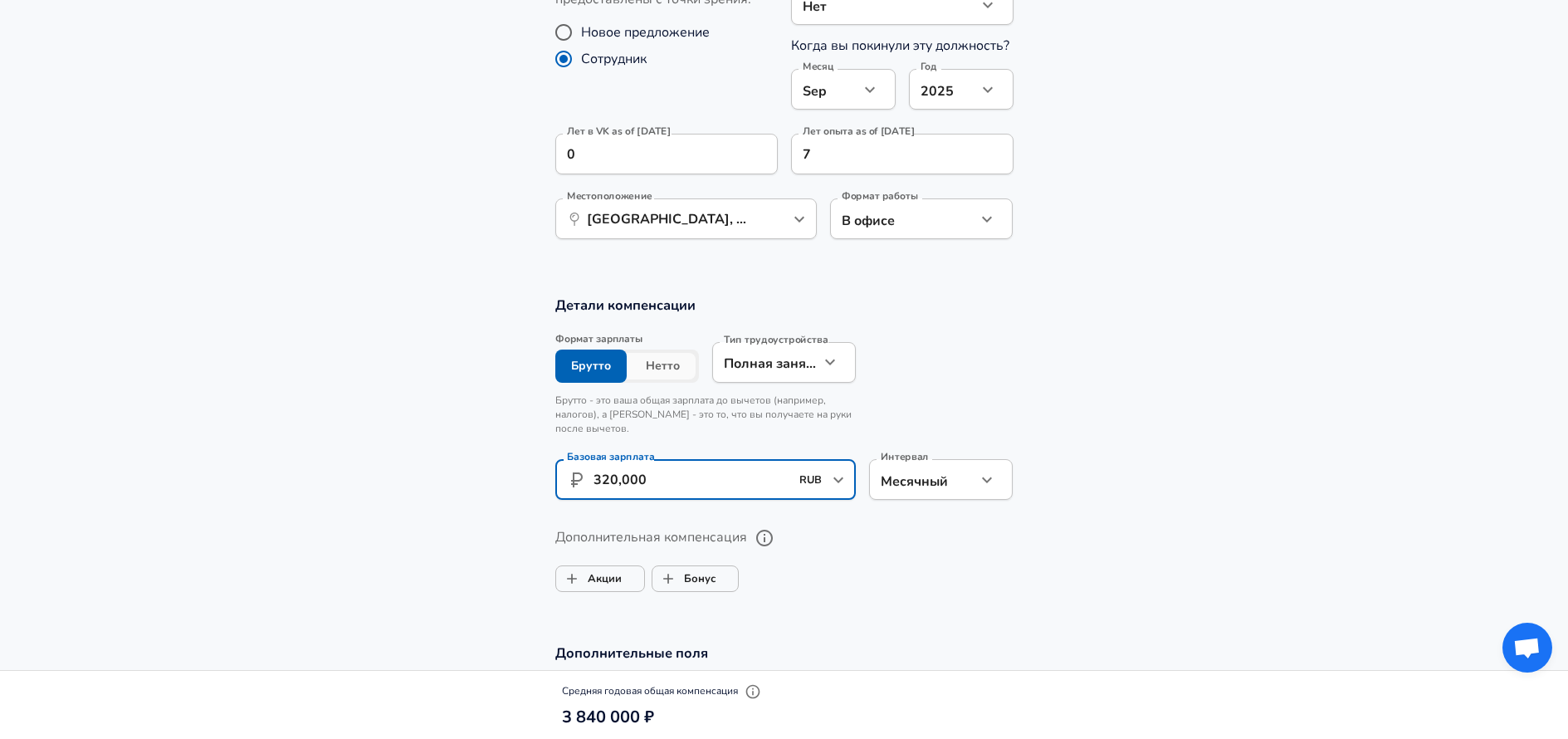
type input "320,000"
click at [828, 367] on icon "button" at bounding box center [830, 362] width 20 height 20
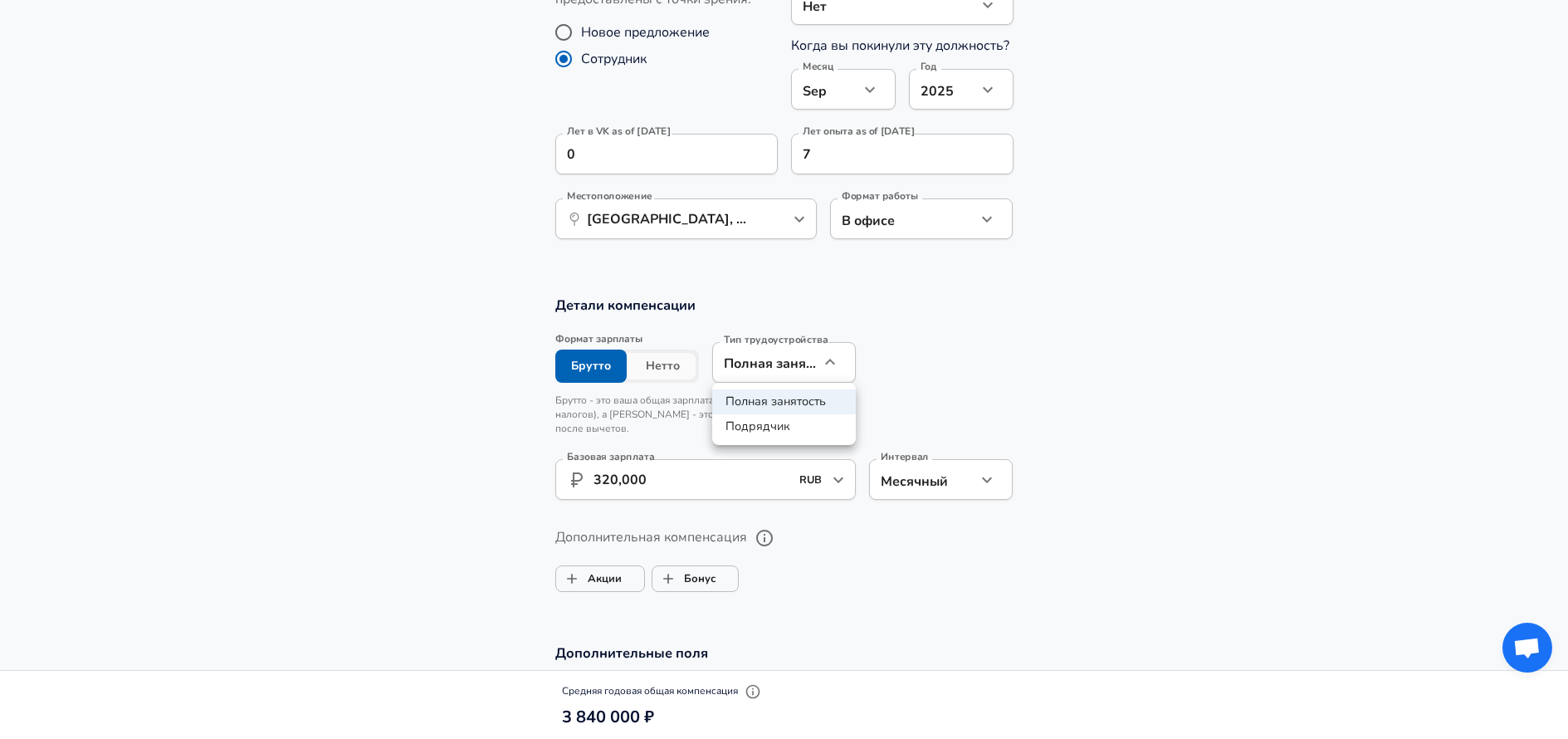
click at [1120, 396] on div at bounding box center [784, 369] width 1568 height 739
click at [697, 580] on label "Бонус" at bounding box center [683, 578] width 63 height 31
checkbox input "true"
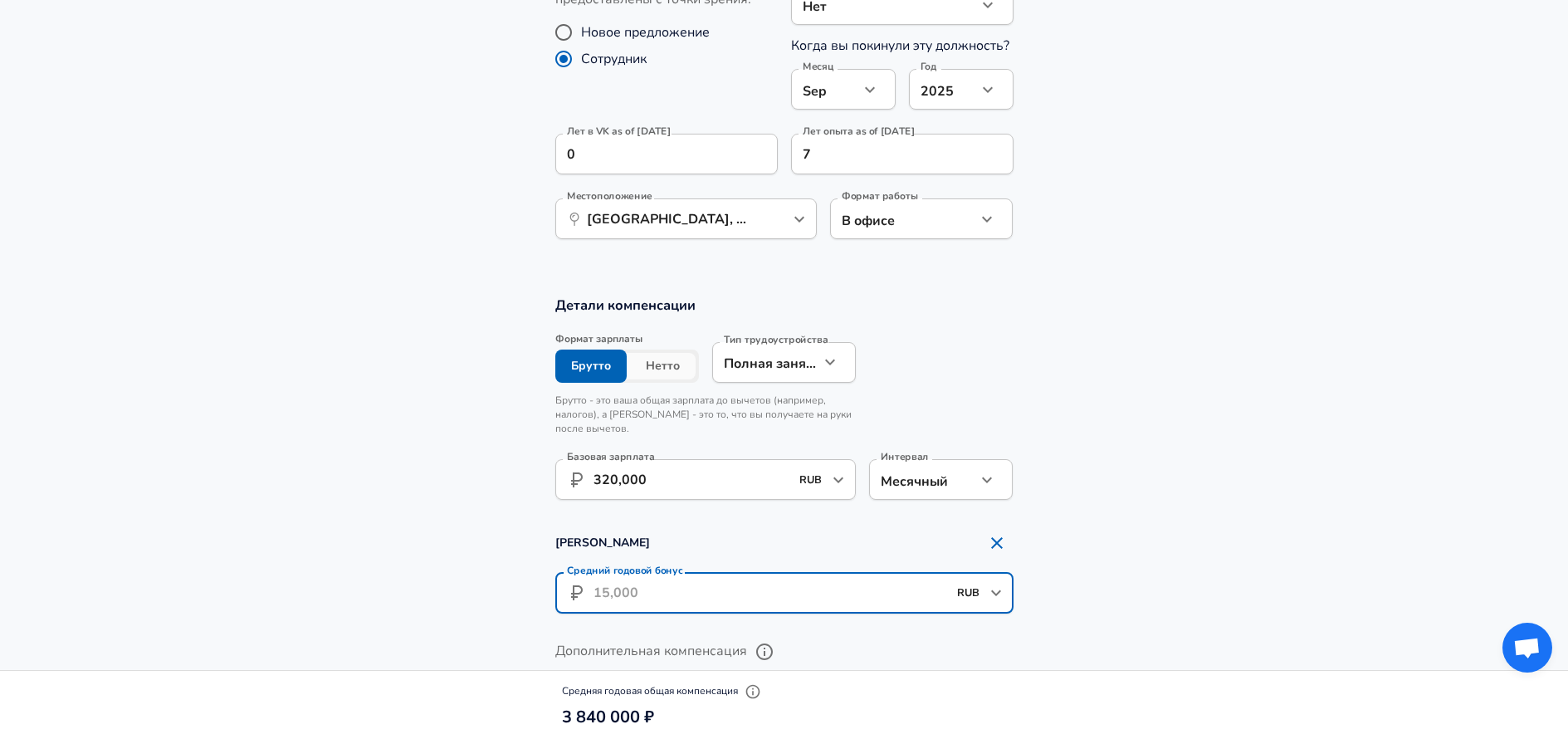
click at [646, 595] on input "Средний годовой бонус" at bounding box center [770, 592] width 354 height 40
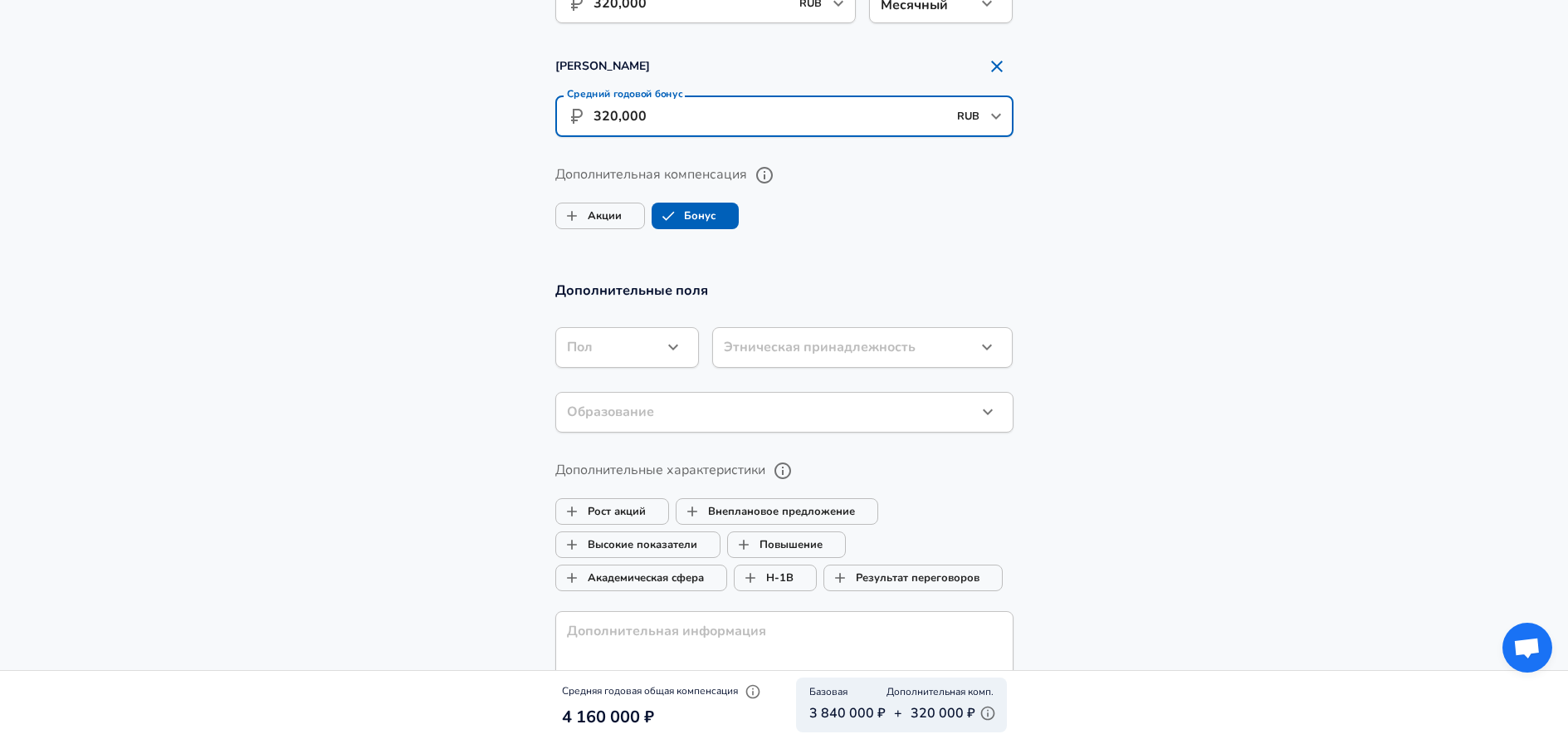
scroll to position [1409, 0]
type input "320,000"
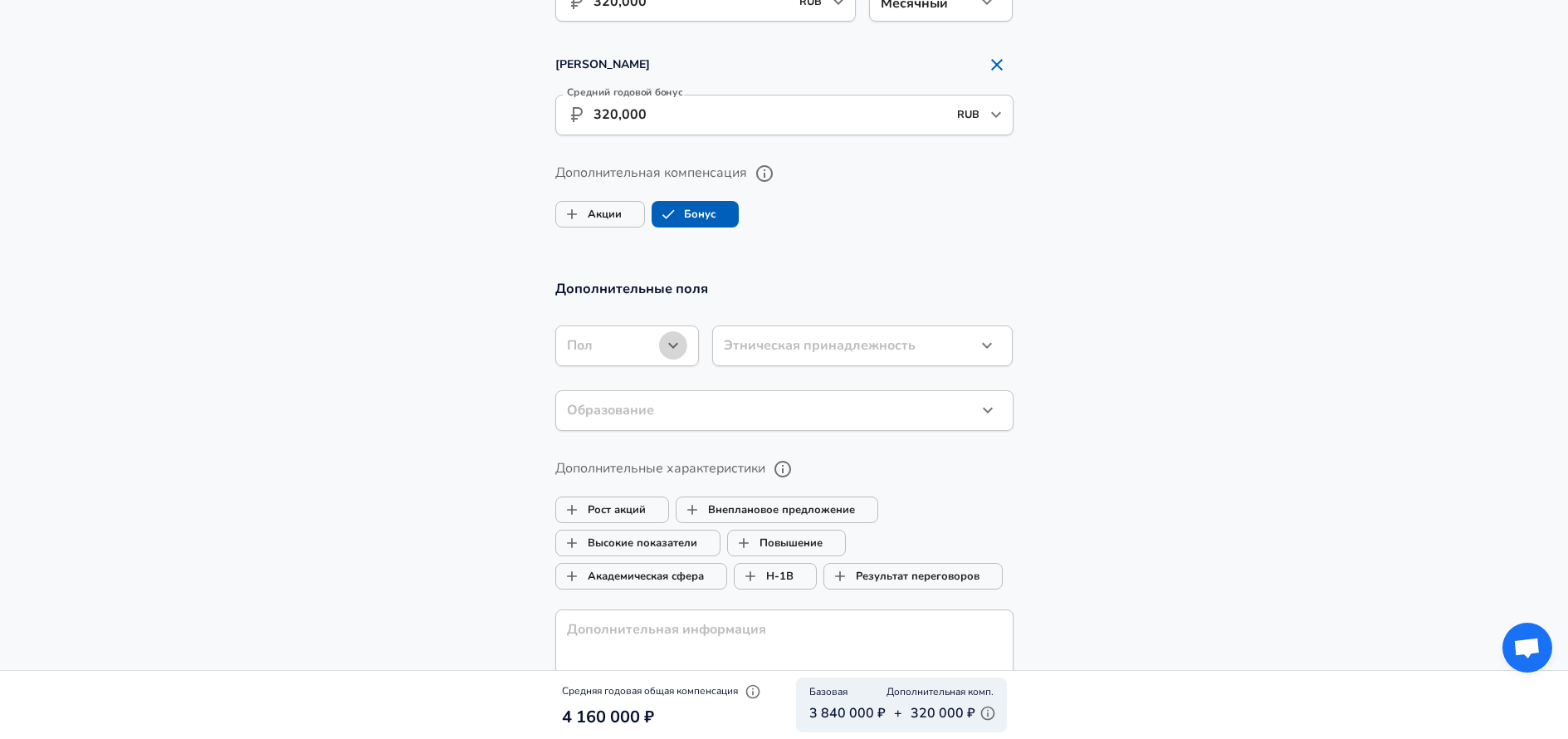
click at [684, 345] on button "button" at bounding box center [673, 346] width 29 height 29
click at [601, 411] on li "Женский" at bounding box center [627, 410] width 143 height 25
type input "[DEMOGRAPHIC_DATA]"
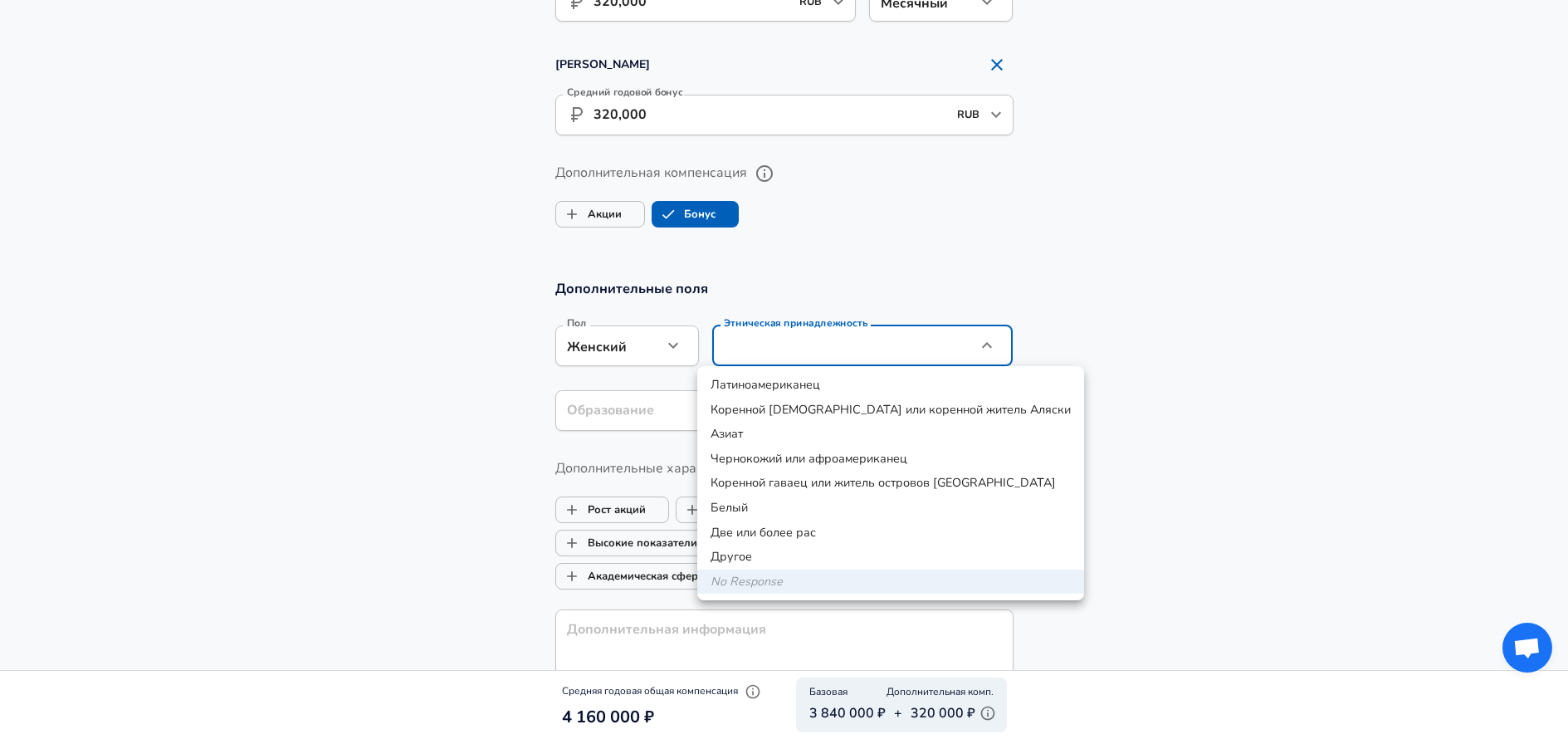
click at [746, 509] on li "Белый" at bounding box center [890, 508] width 387 height 25
type input "White"
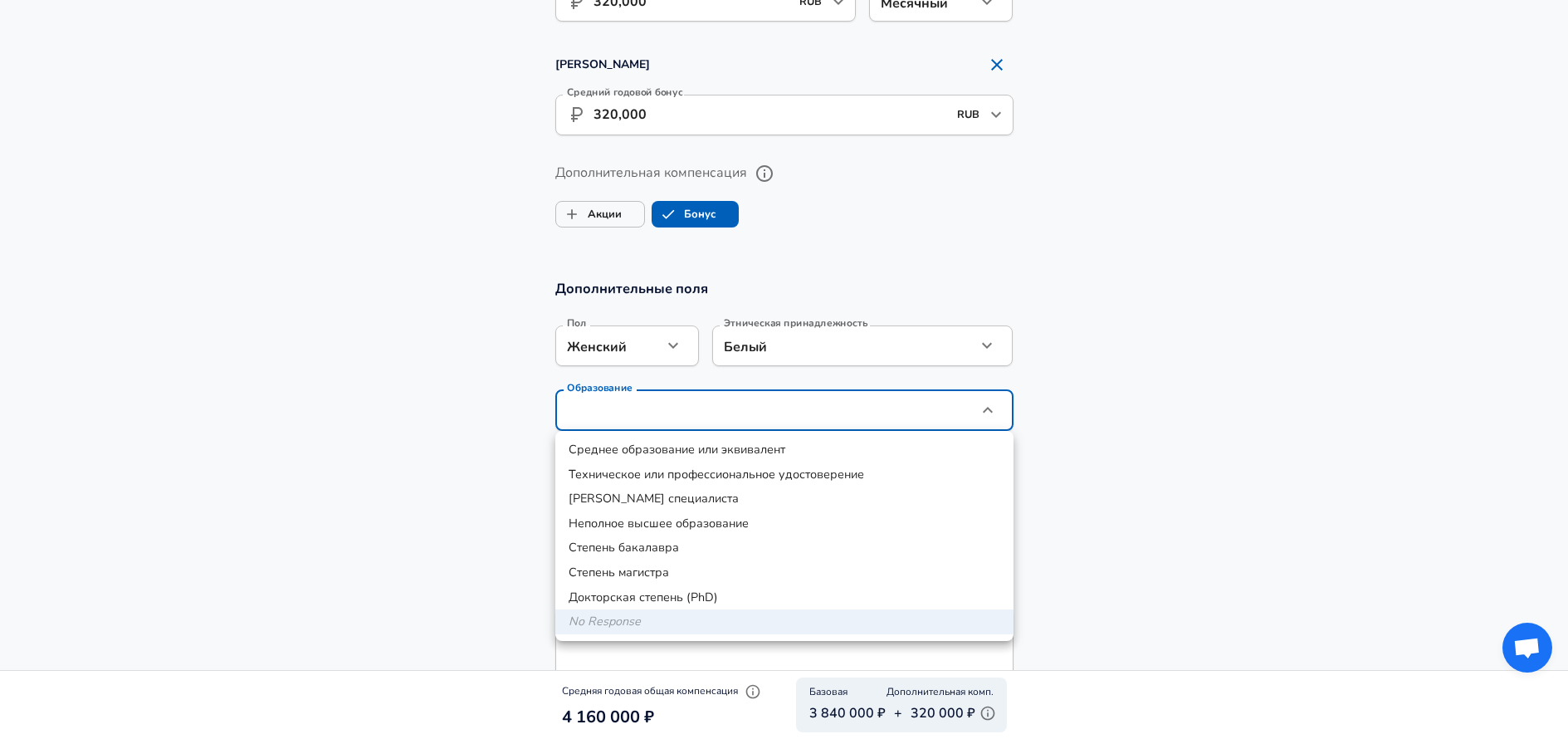
click at [661, 550] on li "Степень бакалавра" at bounding box center [784, 548] width 458 height 25
type input "Bachelors degree"
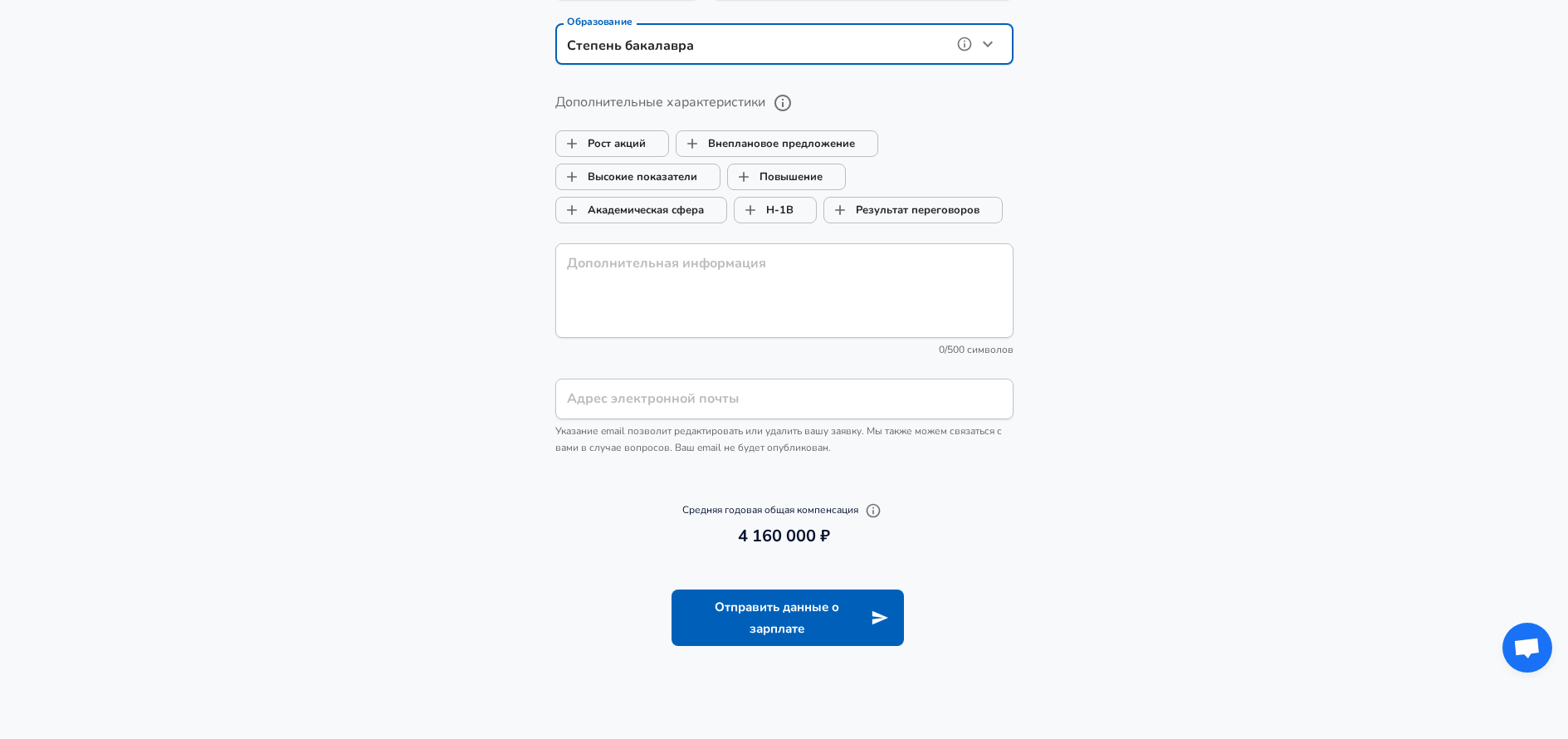
scroll to position [1782, 0]
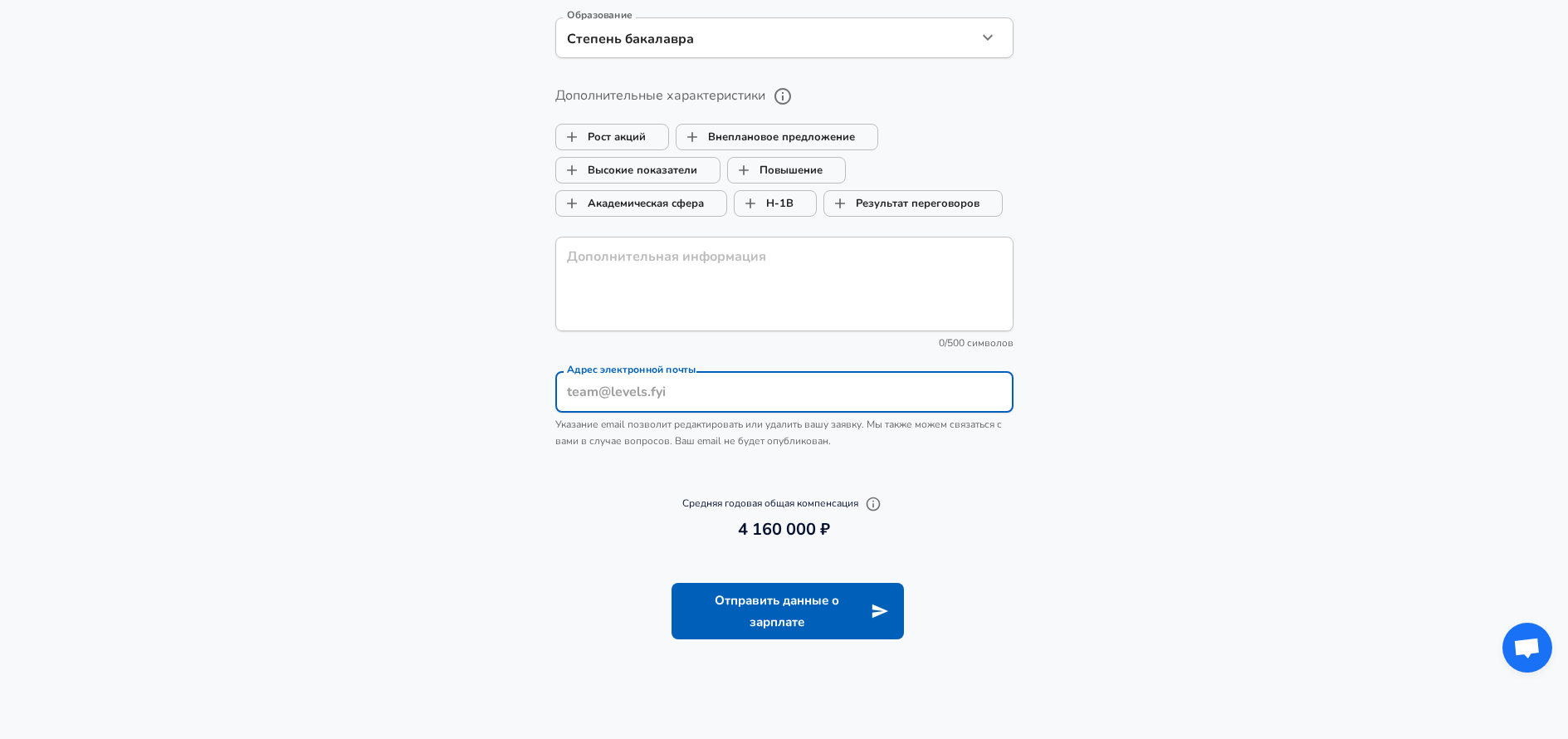
click at [664, 392] on input "Адрес электронной почты" at bounding box center [784, 391] width 458 height 40
type input "e"
paste input ""[EMAIL_ADDRESS][DOMAIN_NAME]" <[EMAIL_ADDRESS][DOMAIN_NAME]>"
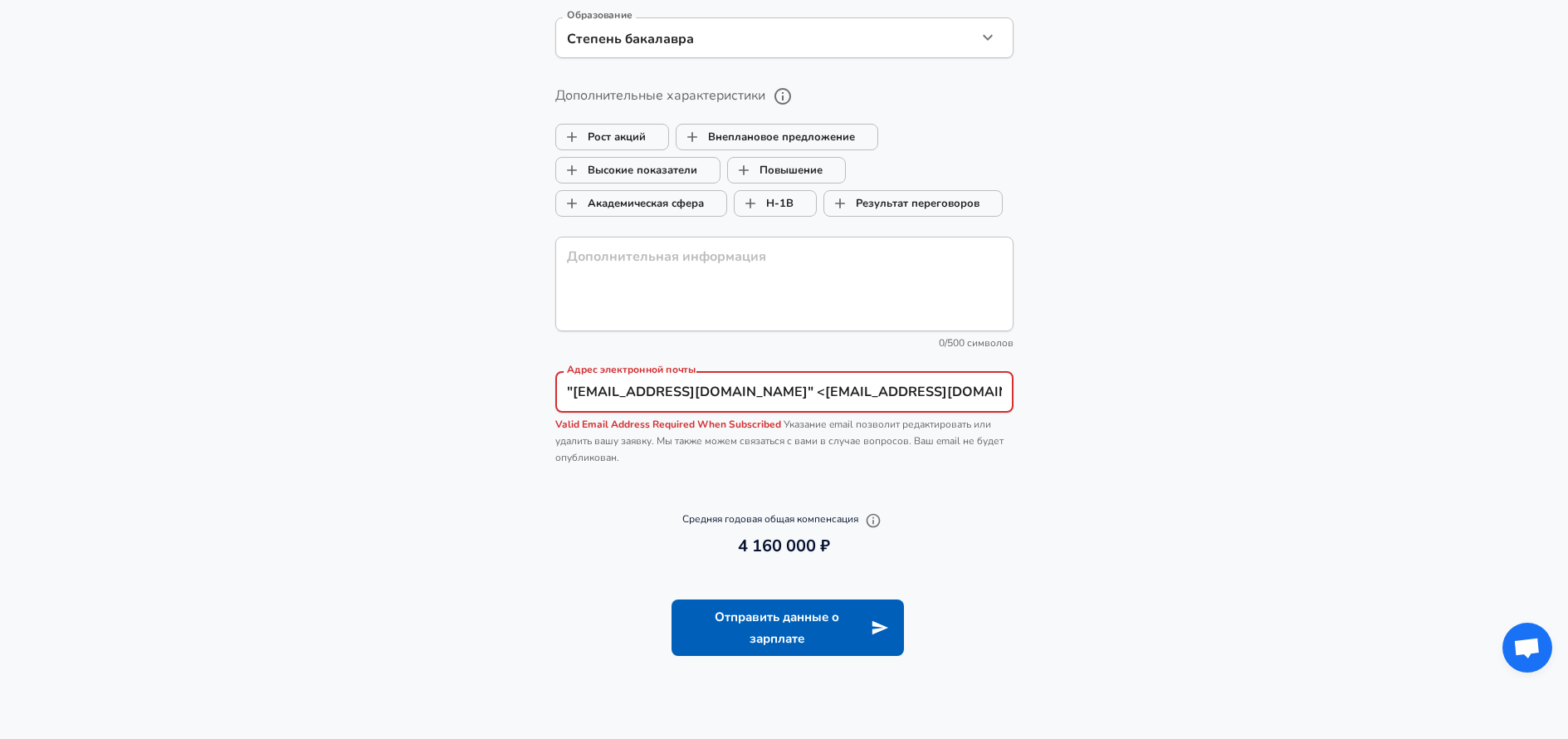
drag, startPoint x: 952, startPoint y: 391, endPoint x: 741, endPoint y: 392, distance: 211.0
click at [741, 392] on input ""[EMAIL_ADDRESS][DOMAIN_NAME]" <[EMAIL_ADDRESS][DOMAIN_NAME]>" at bounding box center [784, 391] width 458 height 40
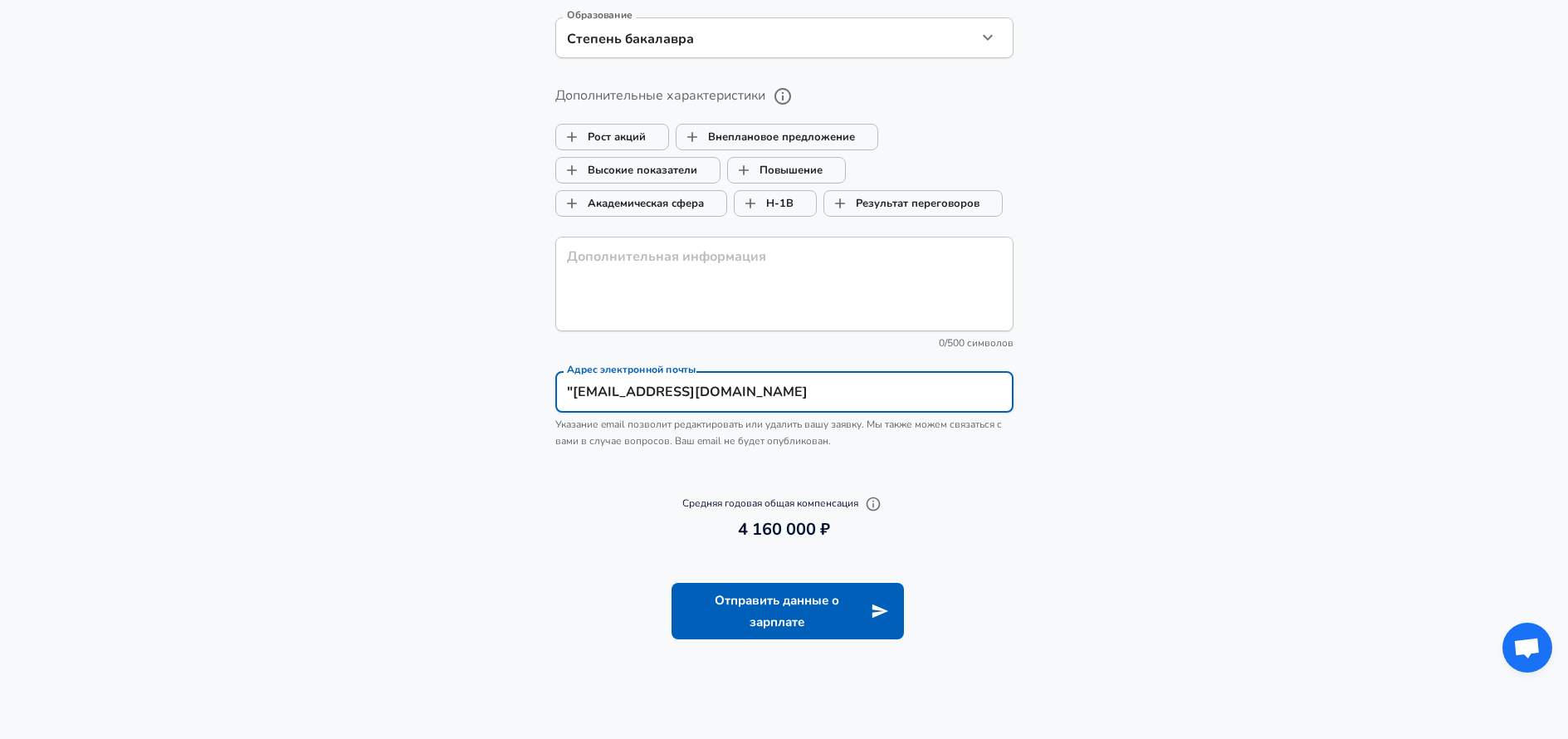
click at [572, 389] on input ""[EMAIL_ADDRESS][DOMAIN_NAME]" at bounding box center [784, 391] width 458 height 40
type input "[EMAIL_ADDRESS][DOMAIN_NAME]"
click at [1024, 504] on div "Средняя годовая общая компенсация 4 160 000 4 160 000 ₽" at bounding box center [784, 517] width 498 height 68
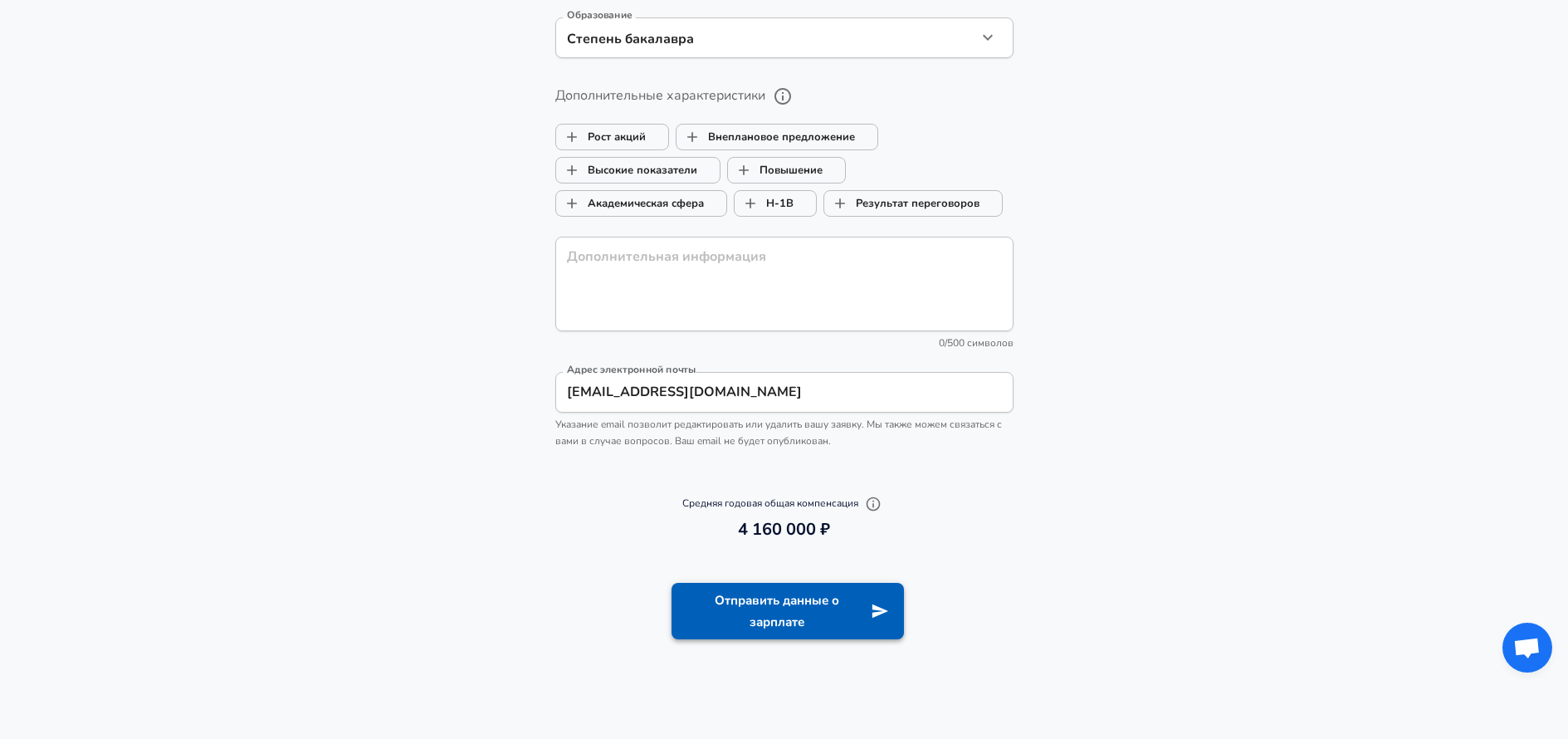
click at [780, 607] on button "Отправить данные о зарплате" at bounding box center [787, 612] width 232 height 57
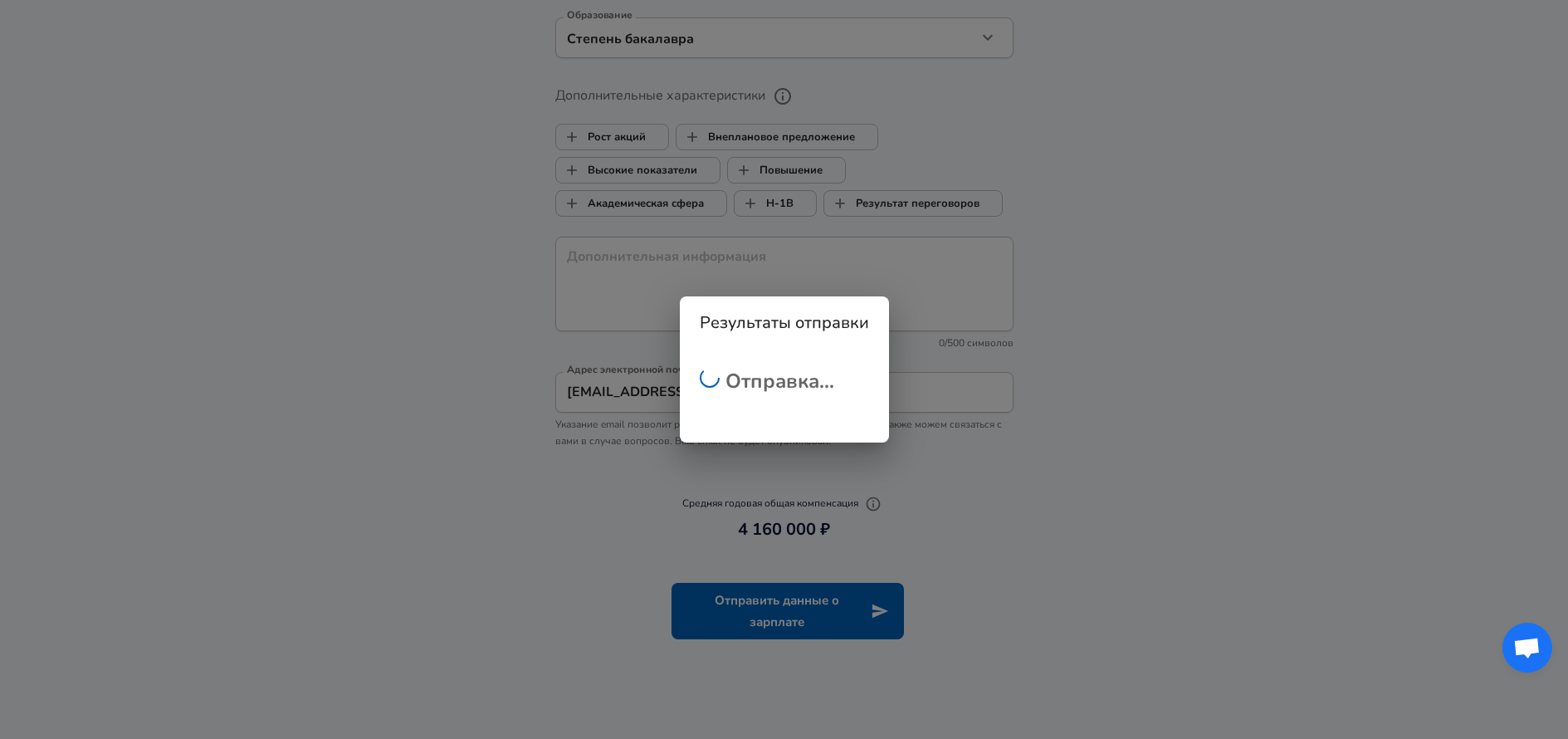
checkbox input "false"
